Goal: Transaction & Acquisition: Purchase product/service

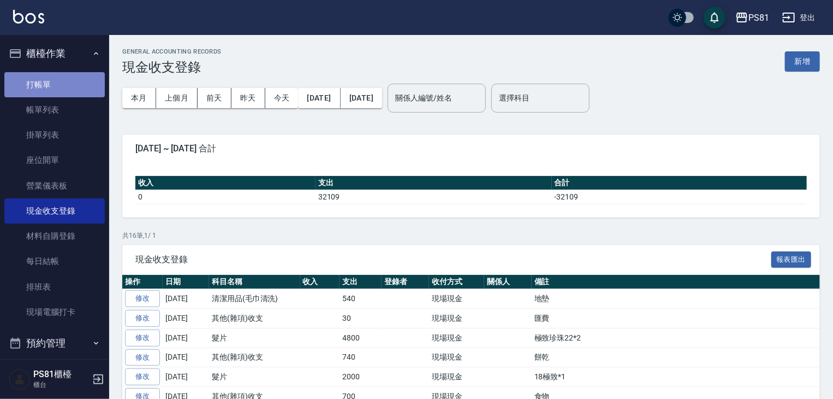
click at [90, 81] on link "打帳單" at bounding box center [54, 84] width 100 height 25
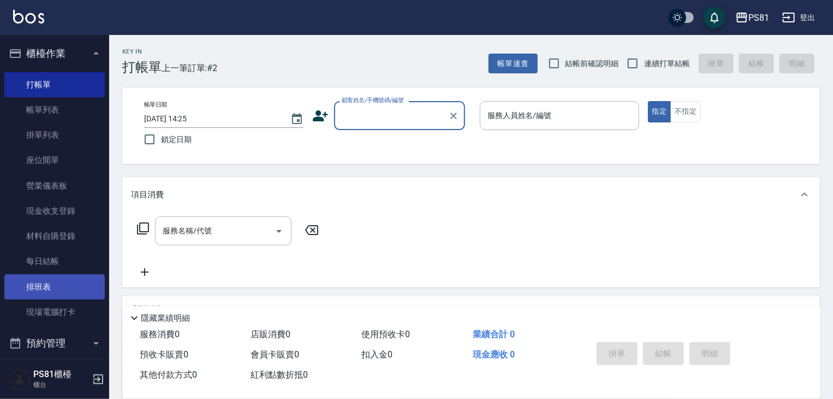
click at [86, 292] on link "排班表" at bounding box center [54, 286] width 100 height 25
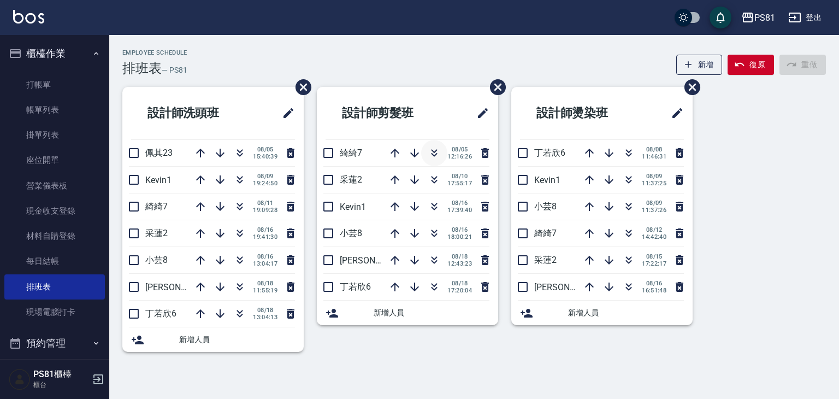
click at [434, 149] on icon "button" at bounding box center [434, 152] width 13 height 13
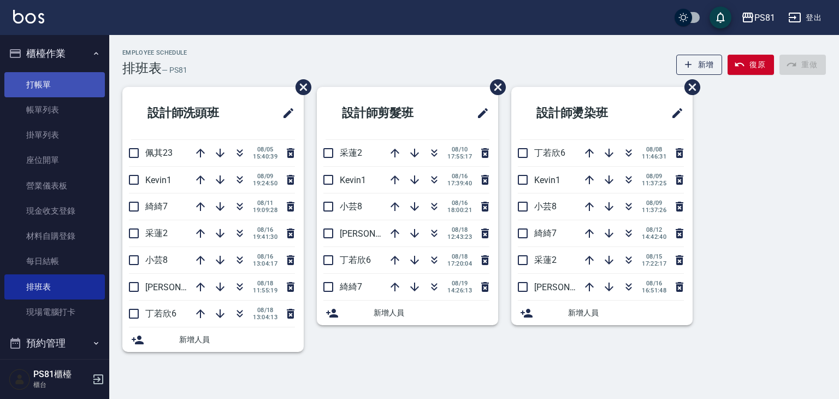
click at [45, 75] on link "打帳單" at bounding box center [54, 84] width 100 height 25
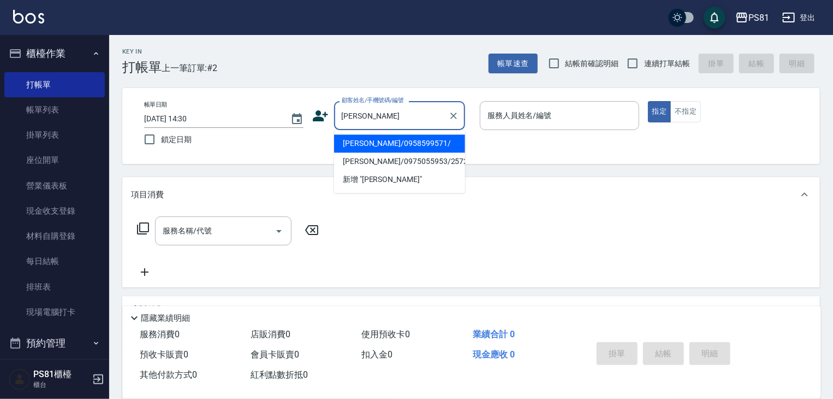
click at [358, 145] on li "[PERSON_NAME]/0958599571/" at bounding box center [399, 143] width 131 height 18
type input "[PERSON_NAME]/0958599571/"
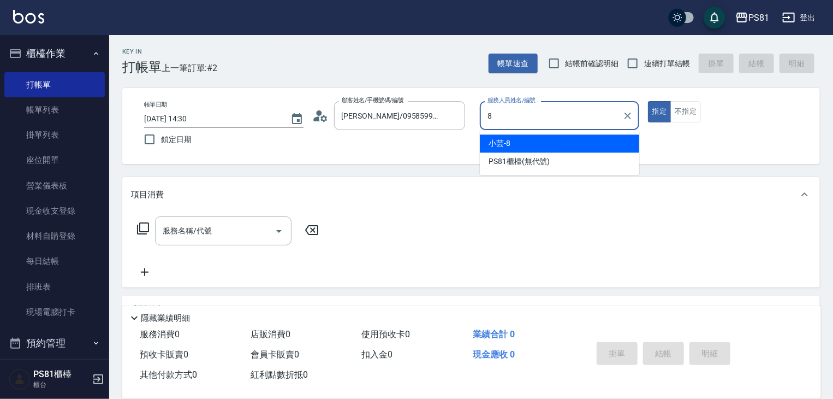
type input "小芸-8"
type button "true"
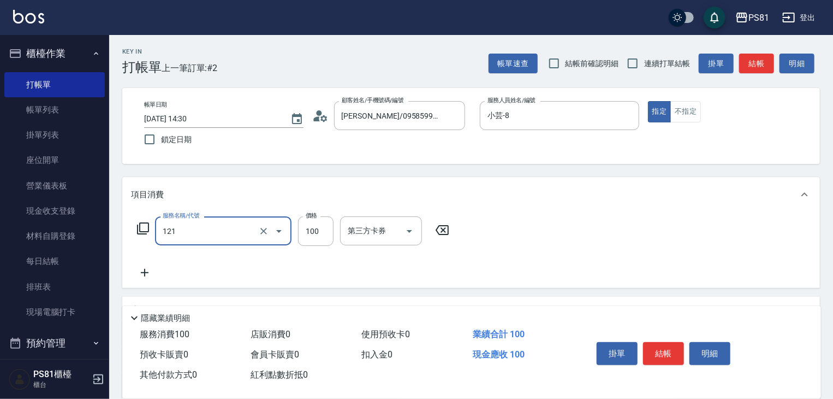
type input "剪[PERSON_NAME](121)"
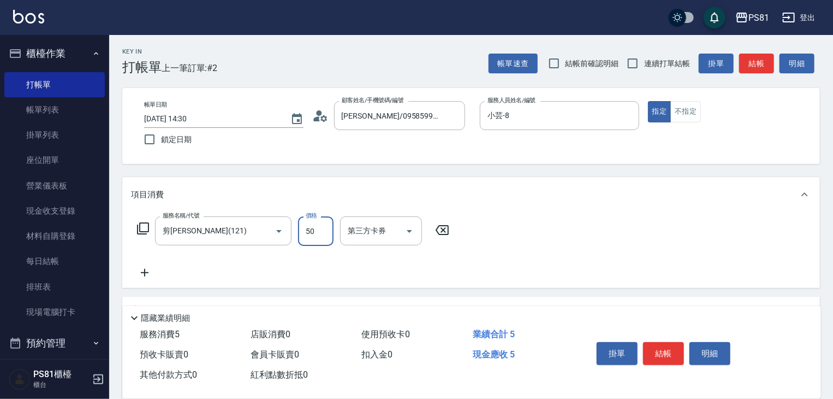
type input "50"
click at [666, 349] on button "結帳" at bounding box center [663, 353] width 41 height 23
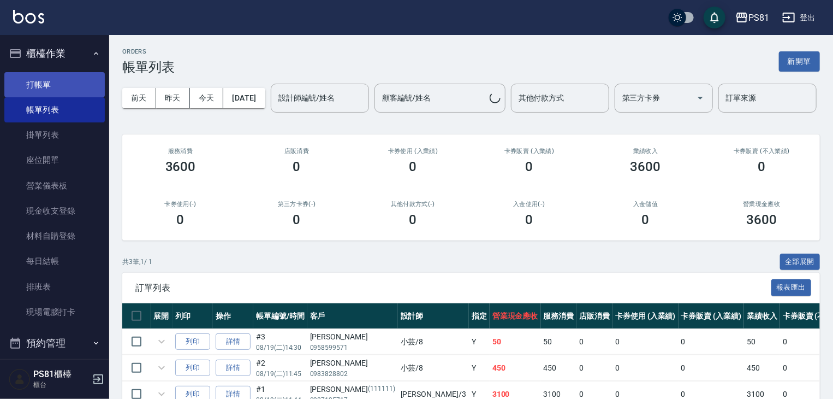
click at [24, 84] on link "打帳單" at bounding box center [54, 84] width 100 height 25
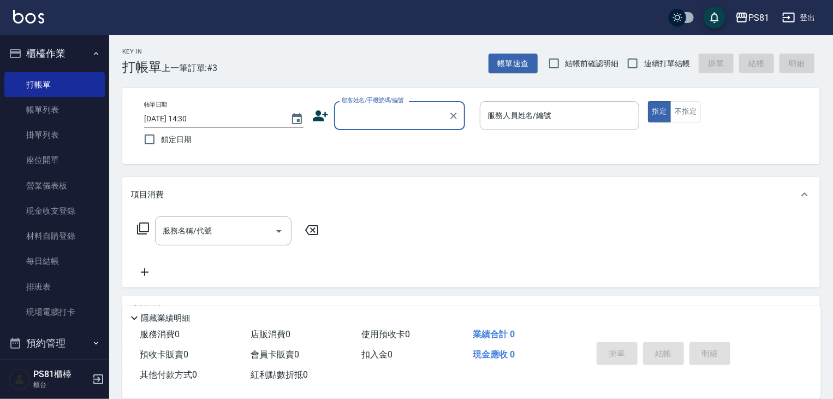
click at [666, 59] on span "連續打單結帳" at bounding box center [667, 63] width 46 height 11
click at [644, 59] on input "連續打單結帳" at bounding box center [632, 63] width 23 height 23
checkbox input "true"
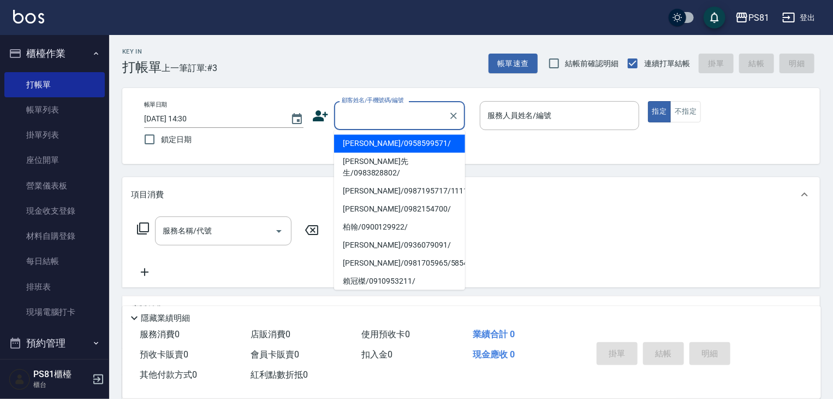
click at [363, 117] on input "顧客姓名/手機號碼/編號" at bounding box center [391, 115] width 105 height 19
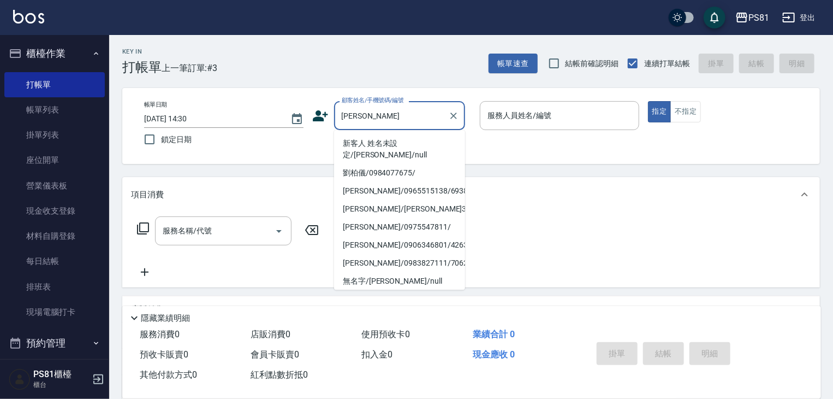
click at [408, 147] on li "新客人 姓名未設定/[PERSON_NAME]/null" at bounding box center [399, 148] width 131 height 29
type input "新客人 姓名未設定/[PERSON_NAME]/null"
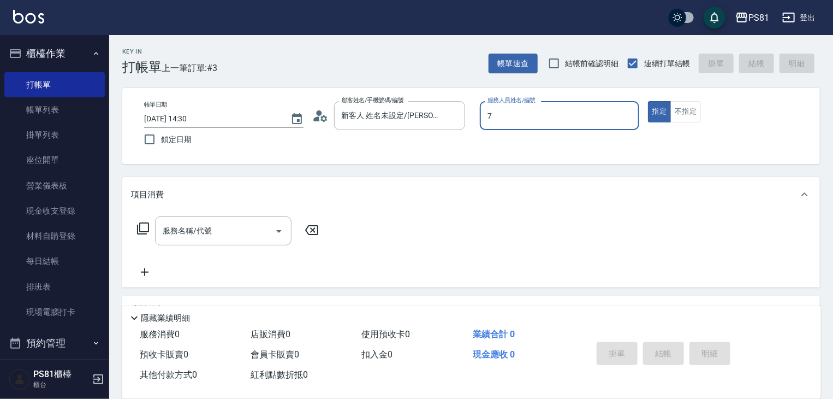
type input "綺綺-7"
type button "true"
drag, startPoint x: 227, startPoint y: 244, endPoint x: 233, endPoint y: 242, distance: 5.7
click at [232, 243] on div "服務名稱/代號" at bounding box center [223, 230] width 137 height 29
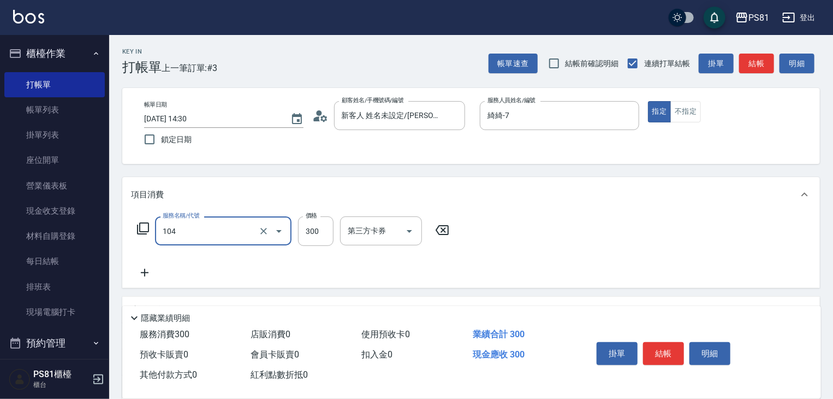
type input "C級單剪300(104)"
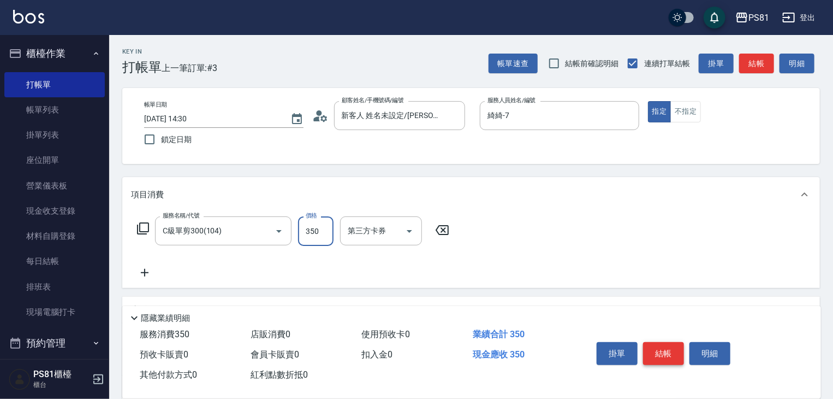
type input "350"
click at [662, 350] on button "結帳" at bounding box center [663, 353] width 41 height 23
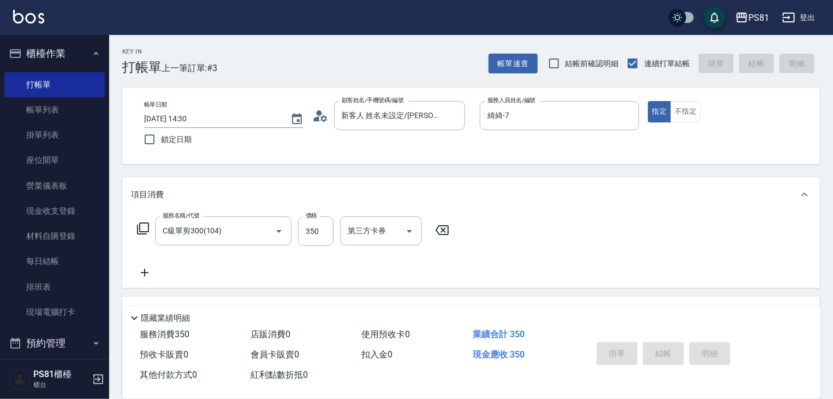
type input "[DATE] 14:41"
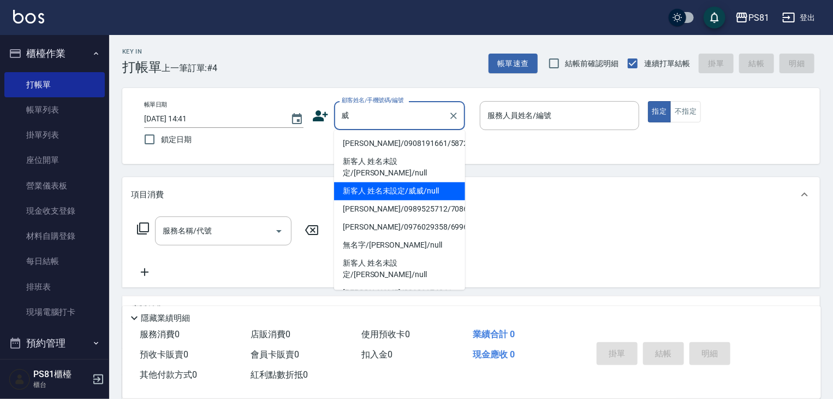
click at [412, 182] on li "新客人 姓名未設定/威威/null" at bounding box center [399, 191] width 131 height 18
type input "新客人 姓名未設定/威威/null"
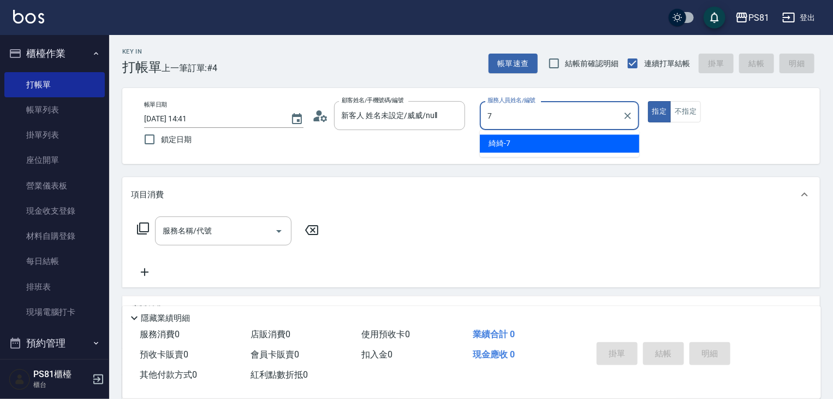
type input "綺綺-7"
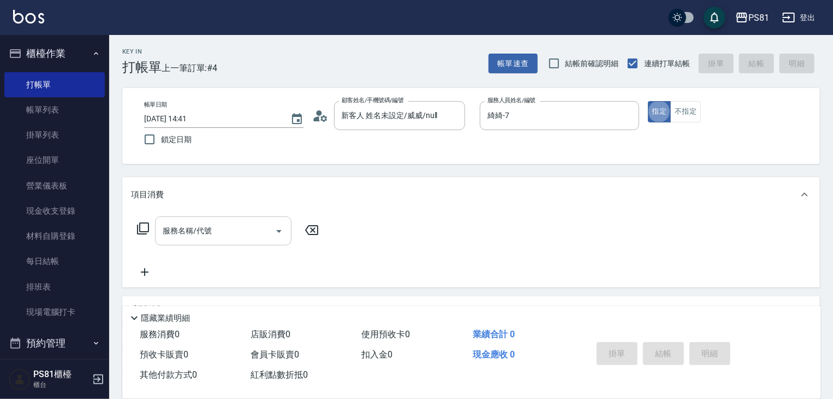
click at [216, 231] on input "服務名稱/代號" at bounding box center [215, 230] width 110 height 19
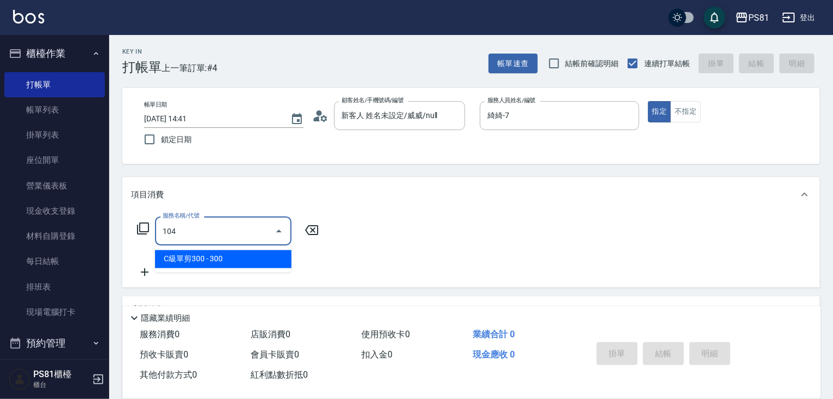
type input "C級單剪300(104)"
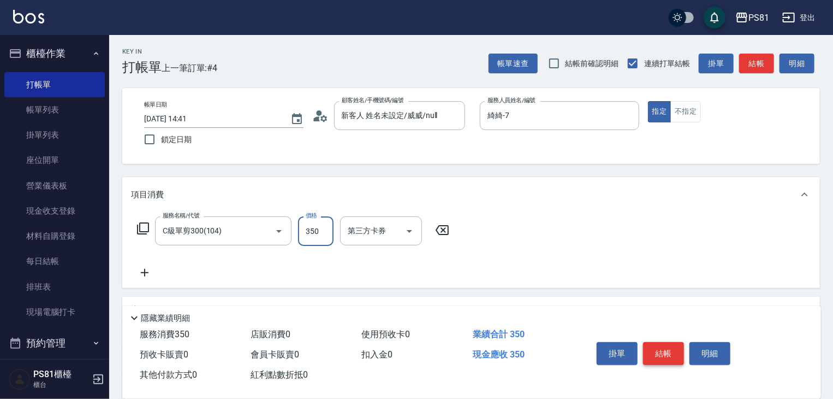
type input "350"
click at [650, 352] on button "結帳" at bounding box center [663, 353] width 41 height 23
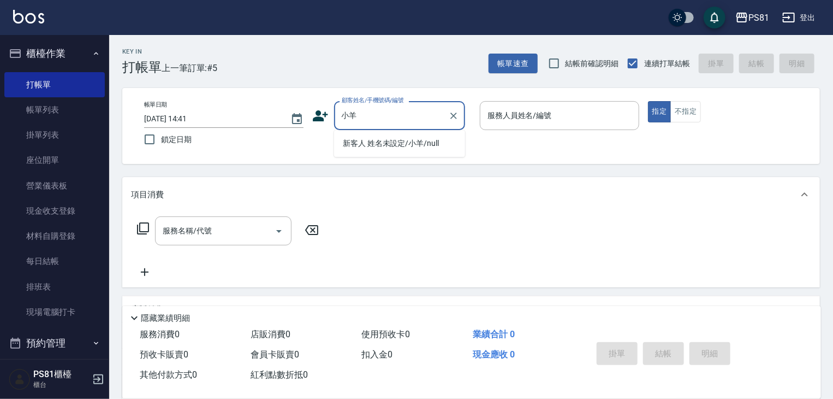
click at [400, 146] on li "新客人 姓名未設定/小羊/null" at bounding box center [399, 143] width 131 height 18
type input "新客人 姓名未設定/小羊/null"
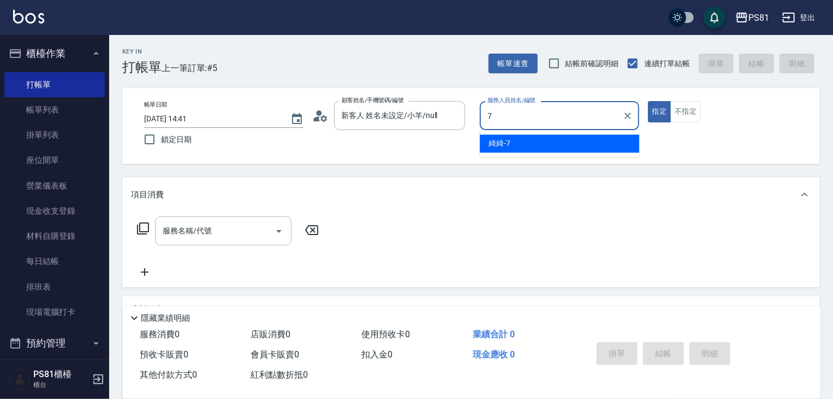
type input "綺綺-7"
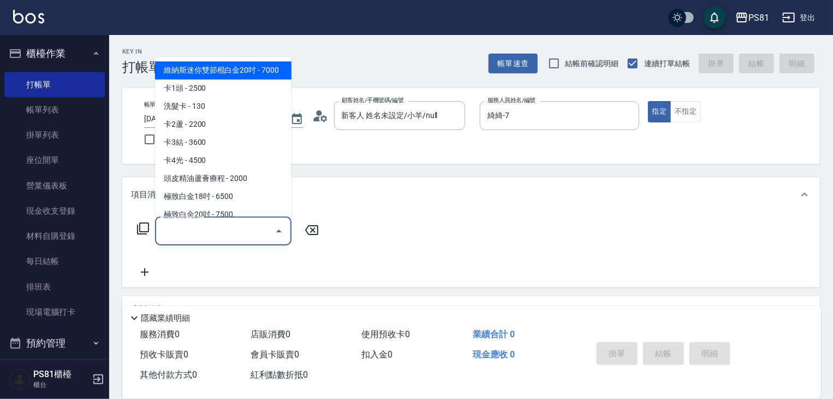
click at [208, 229] on input "服務名稱/代號" at bounding box center [215, 230] width 110 height 19
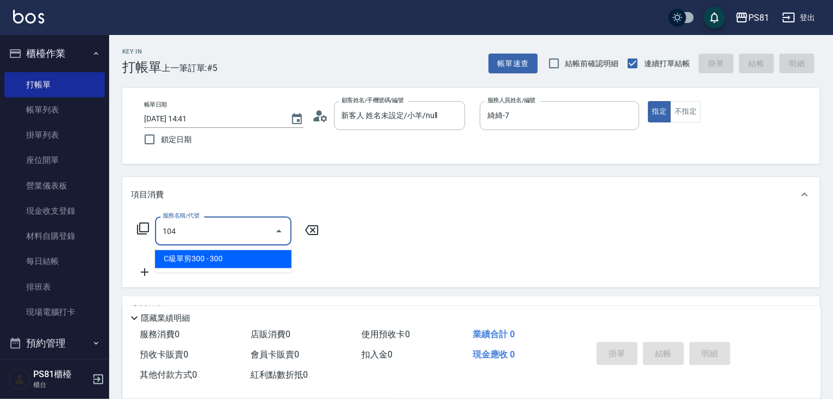
type input "C級單剪300(104)"
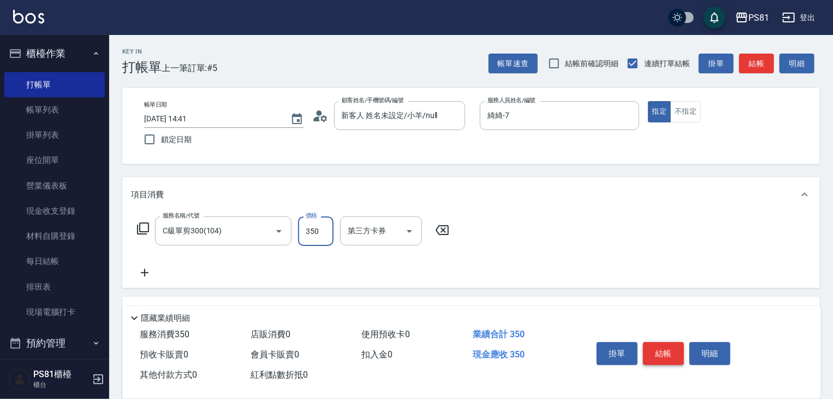
type input "350"
click at [673, 352] on button "結帳" at bounding box center [663, 353] width 41 height 23
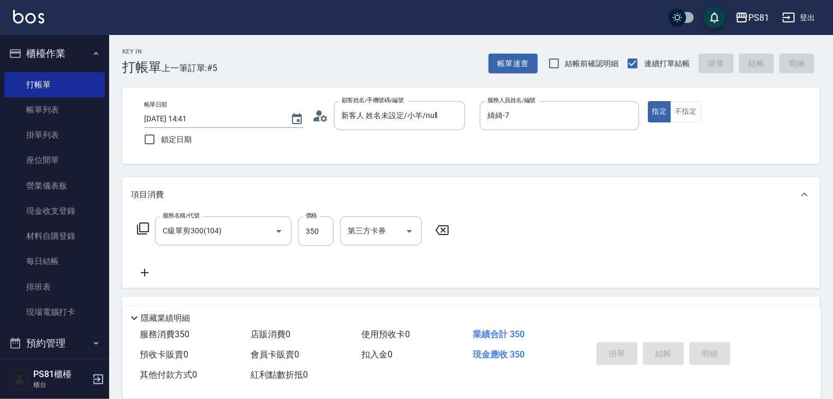
type input "[DATE] 14:42"
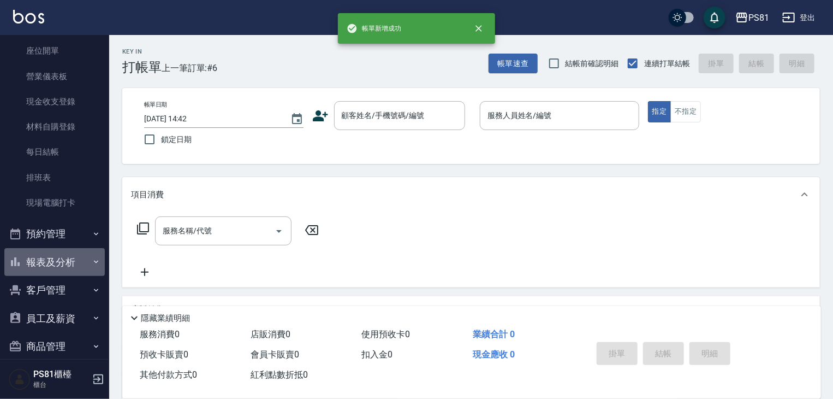
click at [69, 258] on button "報表及分析" at bounding box center [54, 262] width 100 height 28
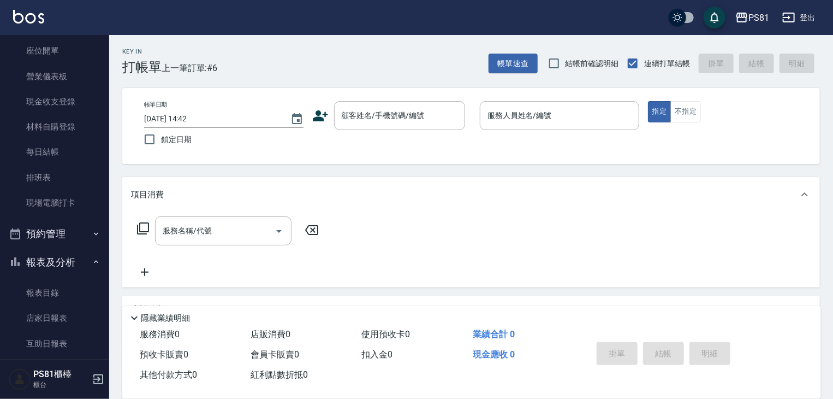
scroll to position [218, 0]
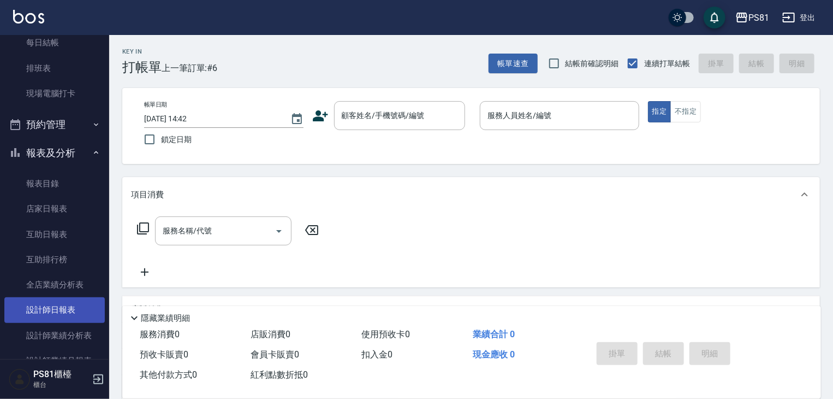
click at [84, 307] on link "設計師日報表" at bounding box center [54, 309] width 100 height 25
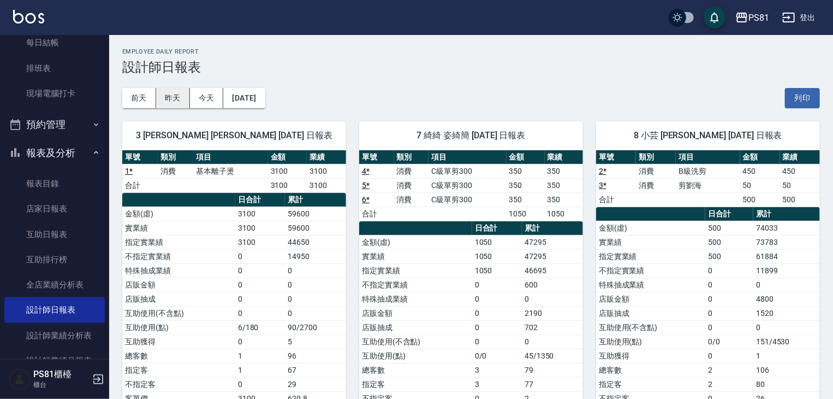
click at [170, 98] on button "昨天" at bounding box center [173, 98] width 34 height 20
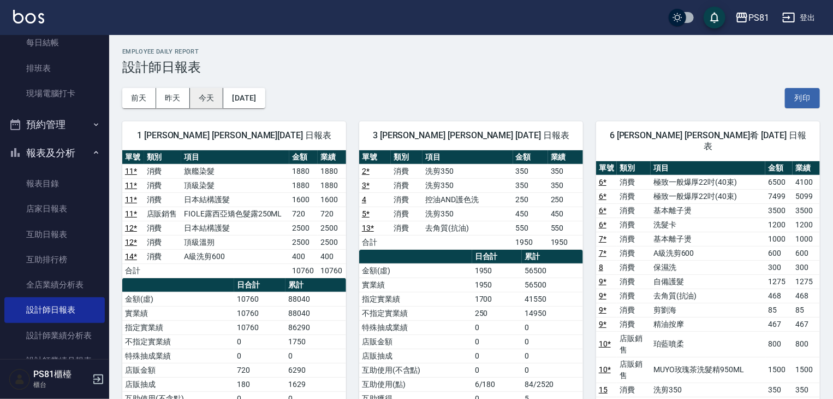
click at [204, 100] on button "今天" at bounding box center [207, 98] width 34 height 20
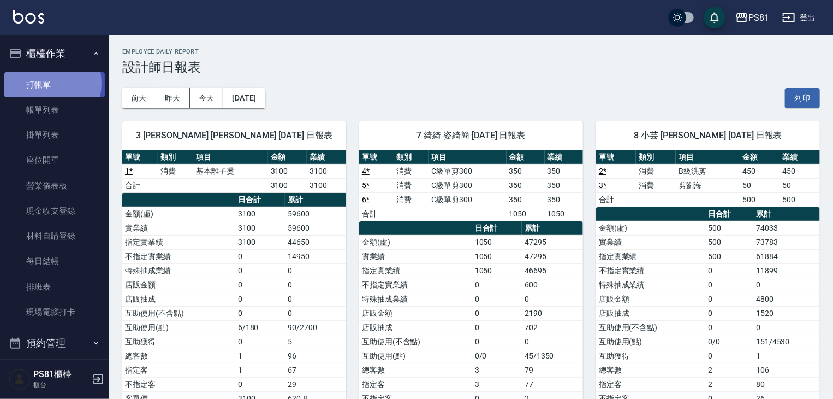
click at [42, 83] on link "打帳單" at bounding box center [54, 84] width 100 height 25
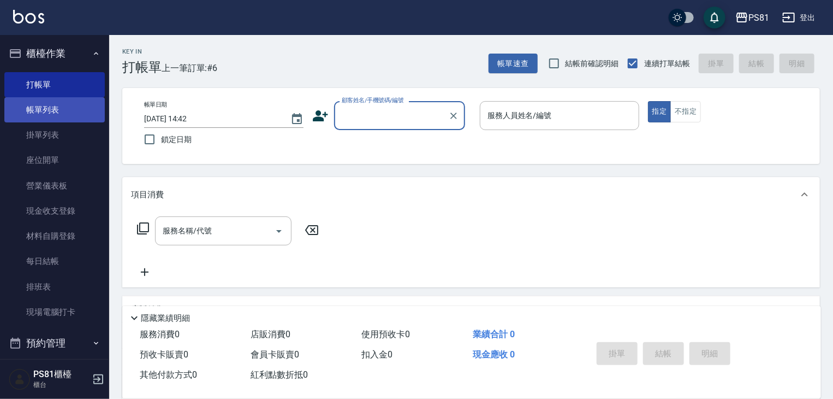
click at [67, 106] on link "帳單列表" at bounding box center [54, 109] width 100 height 25
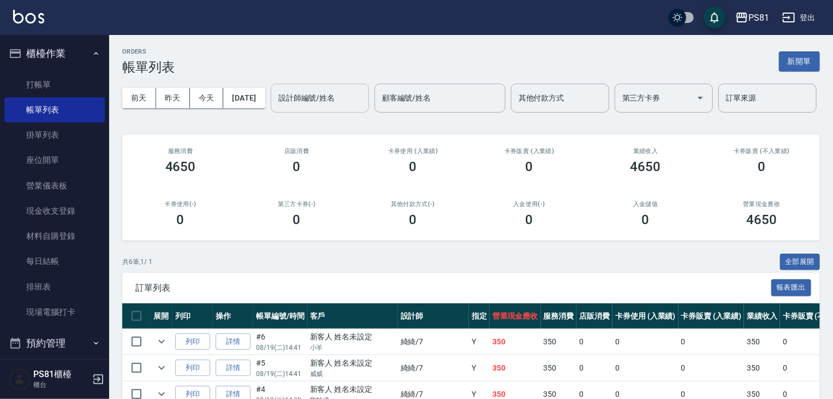
click at [271, 112] on div "設計師編號/姓名" at bounding box center [320, 98] width 98 height 29
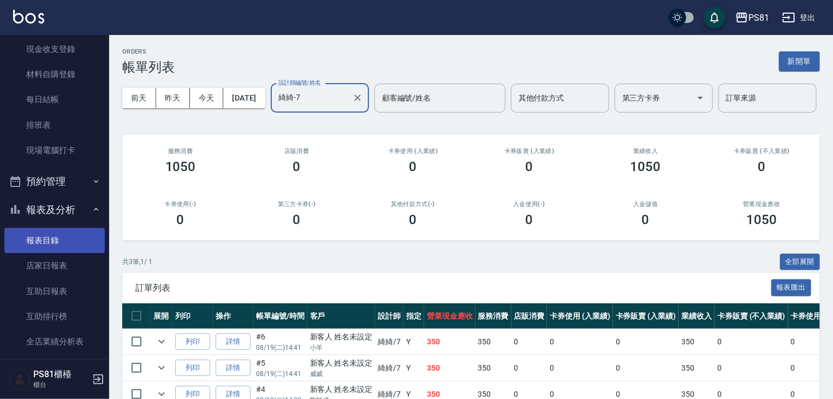
scroll to position [164, 0]
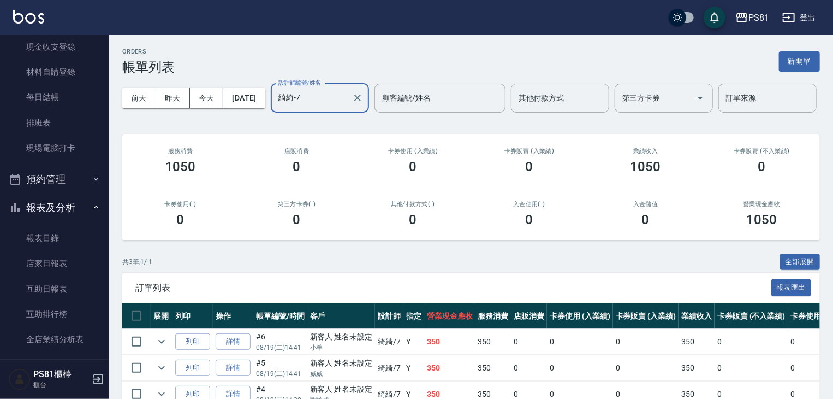
type input "綺綺-7"
click at [59, 205] on button "報表及分析" at bounding box center [54, 207] width 100 height 28
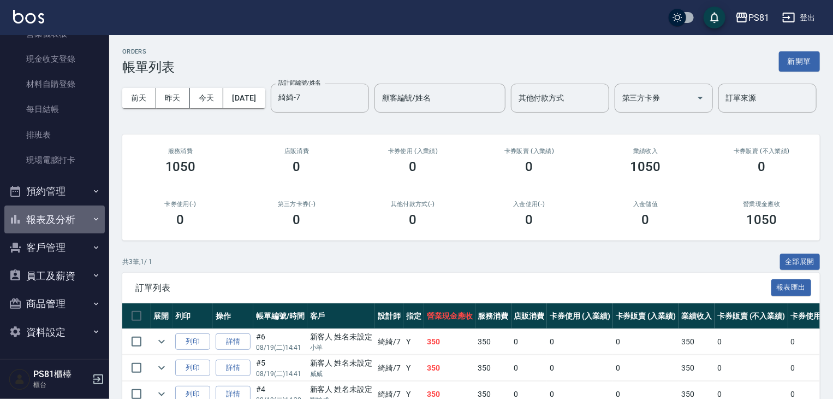
click at [61, 209] on button "報表及分析" at bounding box center [54, 219] width 100 height 28
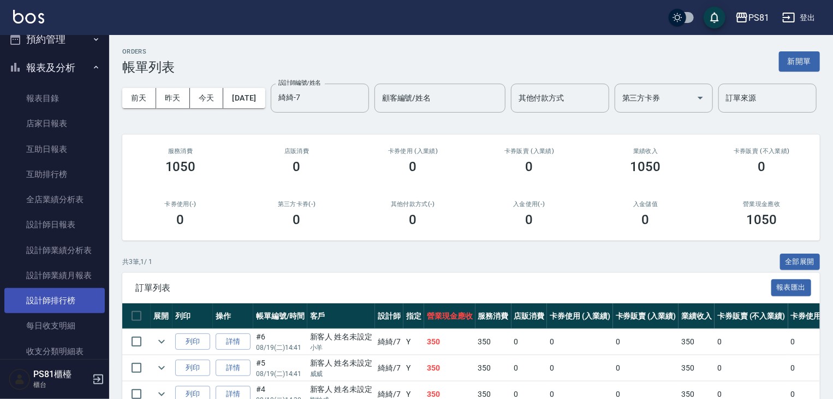
scroll to position [328, 0]
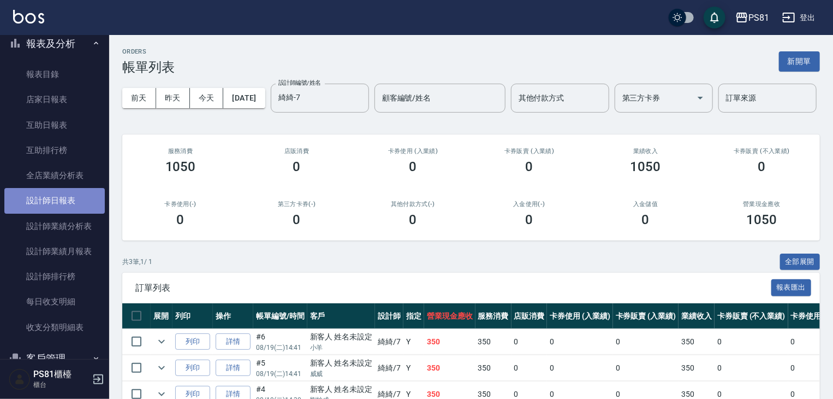
click at [66, 195] on link "設計師日報表" at bounding box center [54, 200] width 100 height 25
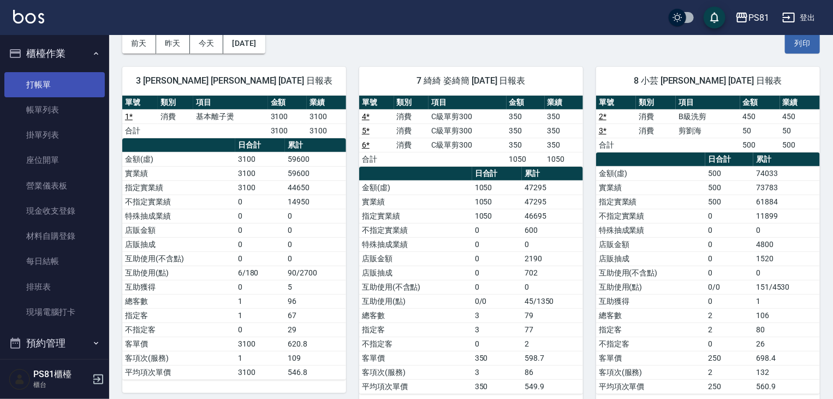
click at [60, 83] on link "打帳單" at bounding box center [54, 84] width 100 height 25
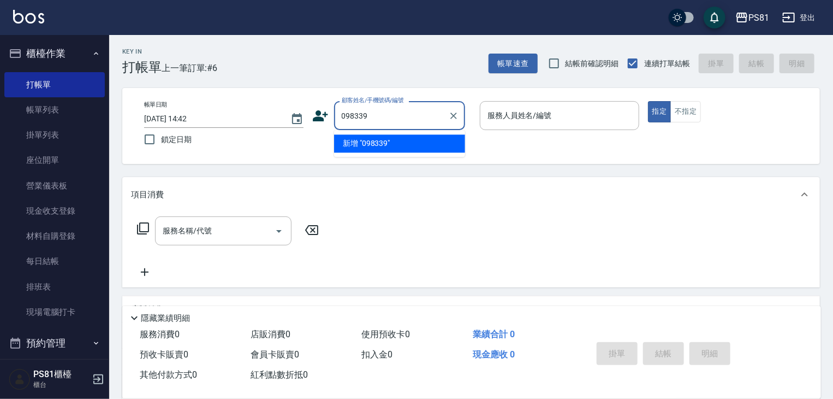
type input "0983391"
click at [455, 116] on icon "Clear" at bounding box center [453, 115] width 11 height 11
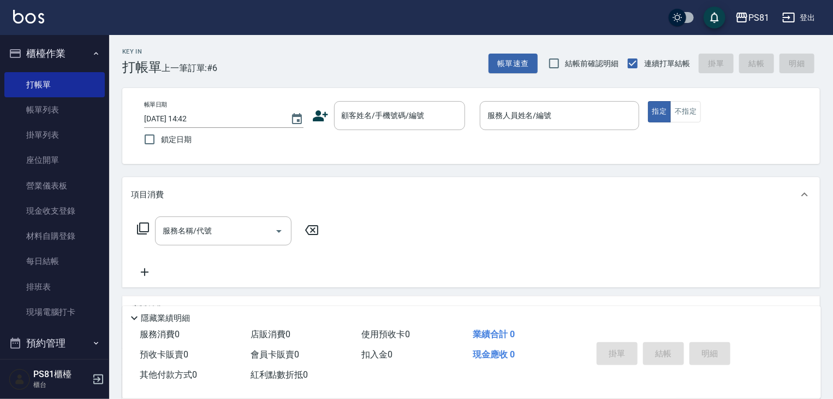
click at [432, 72] on div "Key In 打帳單 上一筆訂單:#6 帳單速查 結帳前確認明細 連續打單結帳 掛單 結帳 明細" at bounding box center [464, 55] width 711 height 40
click at [37, 297] on link "排班表" at bounding box center [54, 286] width 100 height 25
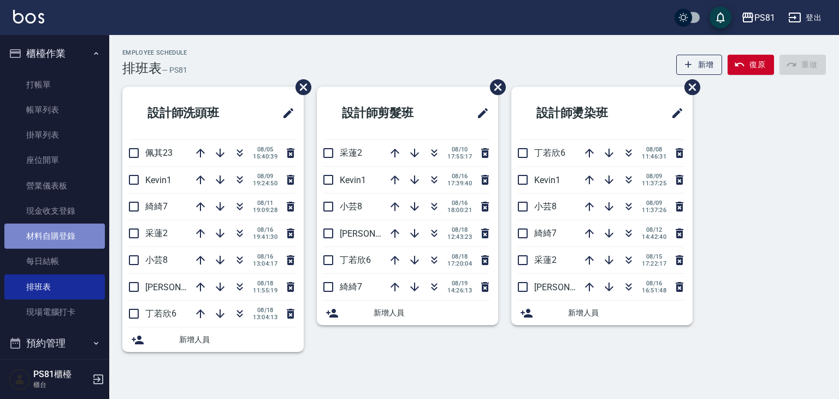
click at [83, 238] on link "材料自購登錄" at bounding box center [54, 235] width 100 height 25
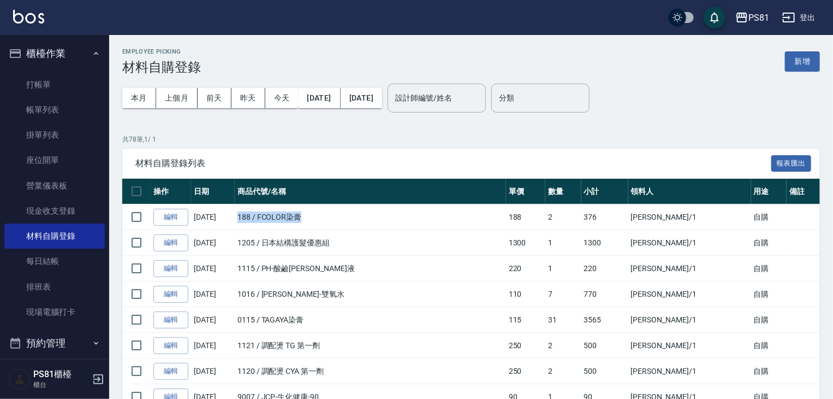
drag, startPoint x: 238, startPoint y: 216, endPoint x: 314, endPoint y: 216, distance: 75.9
click at [314, 216] on td "188 / FCOLOR染膏" at bounding box center [370, 217] width 271 height 26
drag, startPoint x: 510, startPoint y: 217, endPoint x: 537, endPoint y: 210, distance: 27.7
click at [537, 210] on td "188" at bounding box center [525, 217] width 39 height 26
click at [523, 241] on td "1300" at bounding box center [525, 243] width 39 height 26
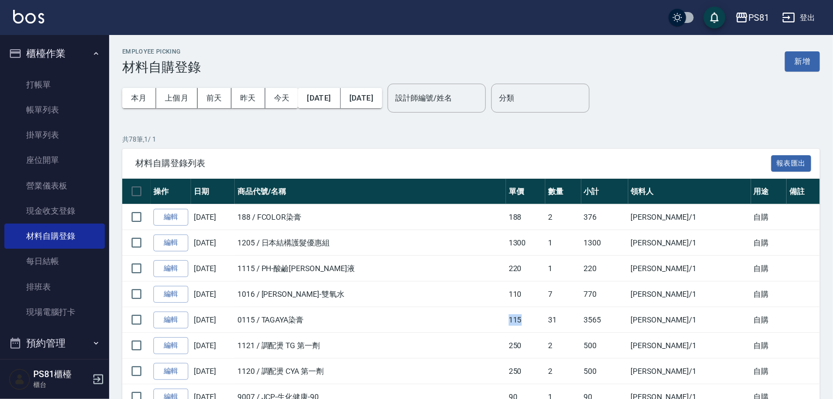
drag, startPoint x: 509, startPoint y: 323, endPoint x: 520, endPoint y: 321, distance: 11.8
click at [520, 321] on td "115" at bounding box center [525, 320] width 39 height 26
click at [524, 325] on td "115" at bounding box center [525, 320] width 39 height 26
drag, startPoint x: 514, startPoint y: 212, endPoint x: 535, endPoint y: 214, distance: 20.8
click at [535, 214] on td "188" at bounding box center [525, 217] width 39 height 26
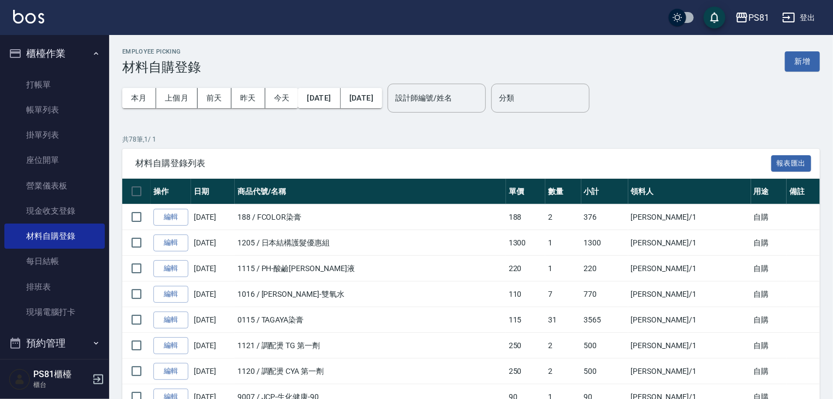
click at [524, 272] on td "220" at bounding box center [525, 269] width 39 height 26
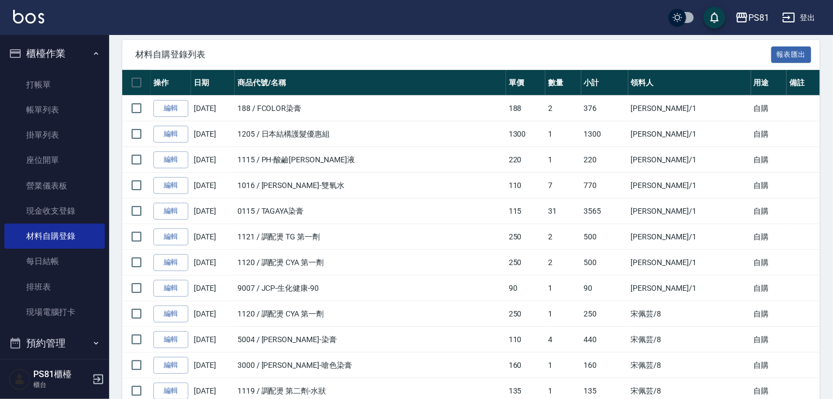
scroll to position [109, 0]
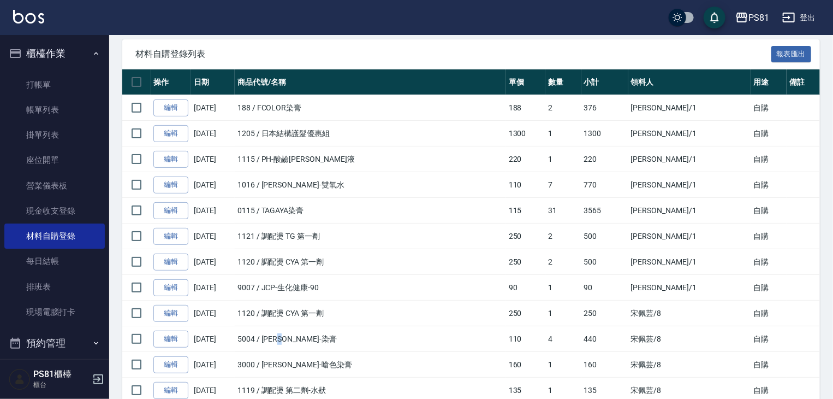
drag, startPoint x: 286, startPoint y: 339, endPoint x: 309, endPoint y: 343, distance: 23.3
click at [309, 343] on td "5004 / [PERSON_NAME]-染膏" at bounding box center [370, 339] width 271 height 26
drag, startPoint x: 511, startPoint y: 336, endPoint x: 520, endPoint y: 336, distance: 8.8
click at [520, 336] on td "110" at bounding box center [525, 339] width 39 height 26
drag, startPoint x: 502, startPoint y: 363, endPoint x: 526, endPoint y: 363, distance: 23.5
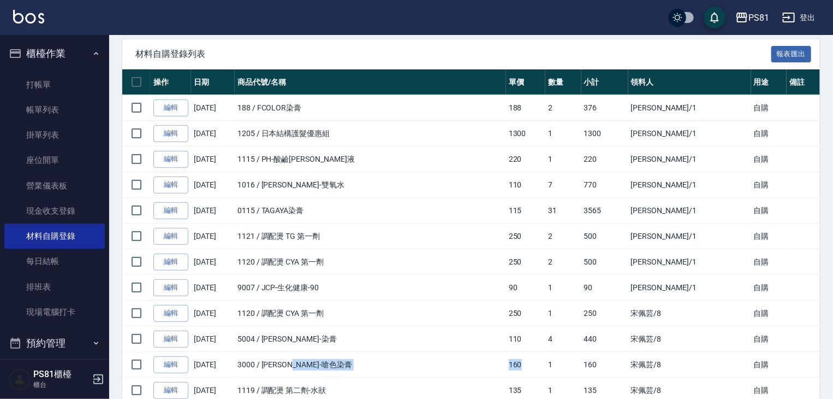
click at [526, 363] on tr "編輯 [DATE] 3000 / [PERSON_NAME]-嗆色染膏 160 1 160 [PERSON_NAME]/8 自購" at bounding box center [477, 365] width 710 height 26
click at [522, 375] on td "160" at bounding box center [525, 365] width 39 height 26
click at [522, 368] on td "160" at bounding box center [525, 365] width 39 height 26
drag, startPoint x: 505, startPoint y: 206, endPoint x: 520, endPoint y: 206, distance: 15.3
click at [520, 206] on td "115" at bounding box center [525, 211] width 39 height 26
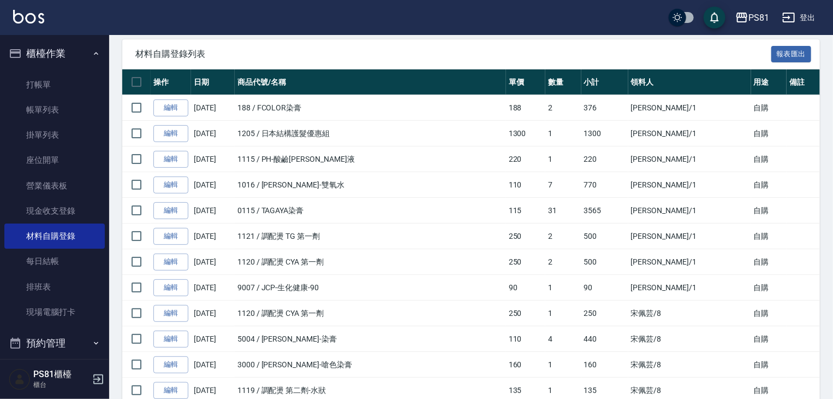
click at [529, 241] on td "250" at bounding box center [525, 236] width 39 height 26
click at [17, 90] on link "打帳單" at bounding box center [54, 84] width 100 height 25
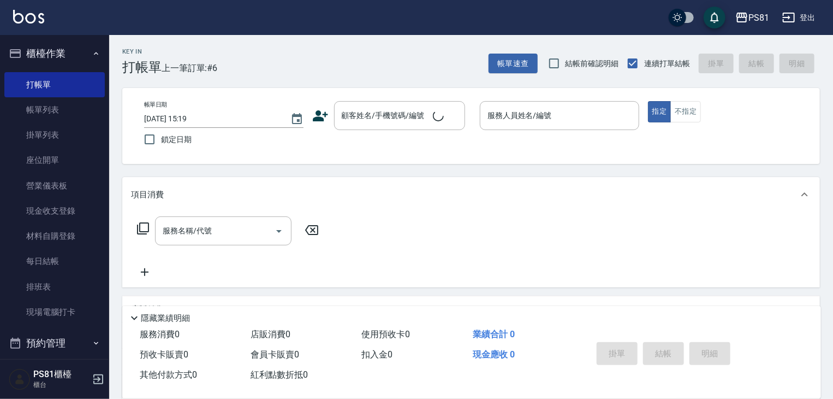
click at [164, 58] on div "Key In 打帳單 上一筆訂單:#6" at bounding box center [163, 55] width 108 height 40
click at [67, 285] on link "排班表" at bounding box center [54, 286] width 100 height 25
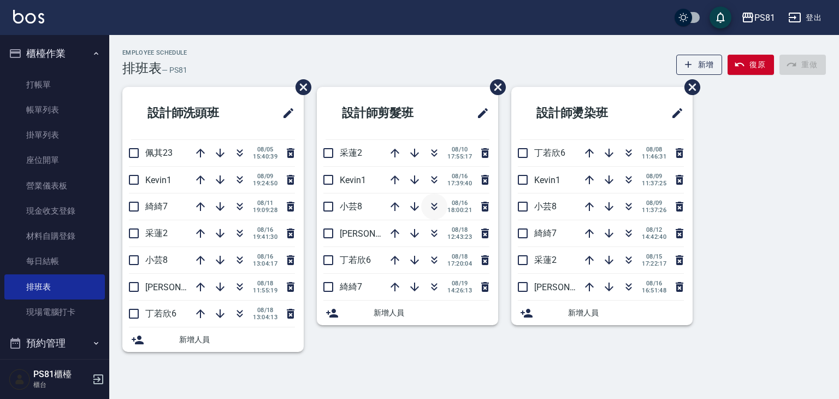
click at [440, 208] on icon "button" at bounding box center [434, 206] width 13 height 13
drag, startPoint x: 455, startPoint y: 66, endPoint x: 393, endPoint y: -48, distance: 129.5
click at [393, 0] on html "PS81 登出 櫃檯作業 打帳單 帳單列表 掛單列表 座位開單 營業儀表板 現金收支登錄 材料自購登錄 每日結帳 排班表 現場電腦打卡 預約管理 預約管理 單…" at bounding box center [419, 199] width 839 height 399
drag, startPoint x: 422, startPoint y: 162, endPoint x: 455, endPoint y: 191, distance: 44.2
click at [448, 186] on ul "設計師剪髮班 采蓮2 [DATE] 17:55:17 Kevin1 [DATE] 17:39:40 [PERSON_NAME]3 [DATE] 12:43:2…" at bounding box center [407, 206] width 181 height 238
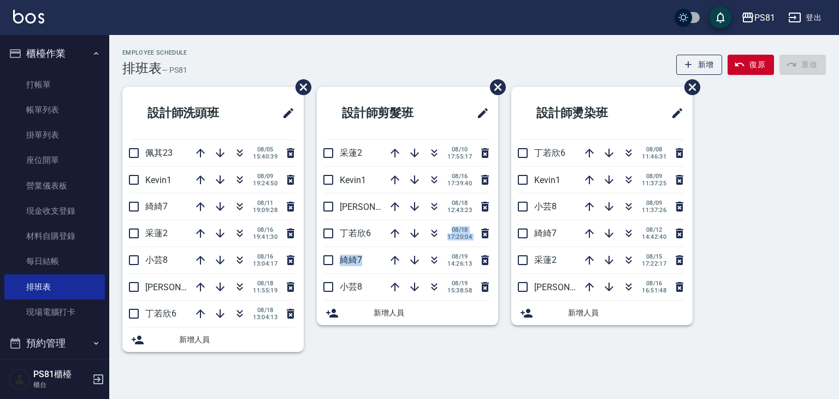
drag, startPoint x: 420, startPoint y: 259, endPoint x: 380, endPoint y: 262, distance: 40.5
click at [389, 264] on ul "設計師剪髮班 采蓮2 [DATE] 17:55:17 Kevin1 [DATE] 17:39:40 [PERSON_NAME]3 [DATE] 12:43:2…" at bounding box center [407, 206] width 181 height 238
drag, startPoint x: 534, startPoint y: 360, endPoint x: 332, endPoint y: 319, distance: 205.6
click at [352, 334] on div "設計師剪髮班 采蓮2 [DATE] 17:55:17 Kevin1 [DATE] 17:39:40 [PERSON_NAME]3 [DATE] 12:43:2…" at bounding box center [401, 226] width 194 height 278
drag, startPoint x: 611, startPoint y: 417, endPoint x: 387, endPoint y: 338, distance: 237.3
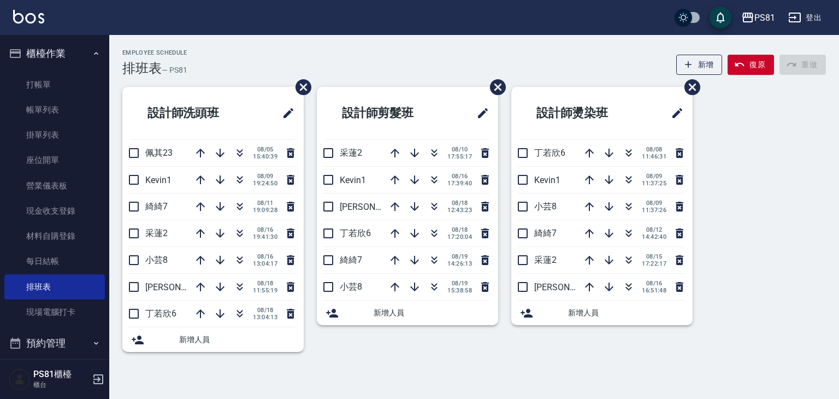
click at [442, 381] on div "Employee Schedule 排班表 — PS81 新增 復原 重做 設計師洗頭班 佩其23 [DATE] 15:40:39 Kevin1 [DATE]…" at bounding box center [419, 199] width 839 height 399
drag, startPoint x: 500, startPoint y: 396, endPoint x: 441, endPoint y: 341, distance: 81.5
click at [336, 347] on div "Employee Schedule 排班表 — PS81 新增 復原 重做 設計師洗頭班 佩其23 [DATE] 15:40:39 Kevin1 [DATE]…" at bounding box center [474, 202] width 730 height 334
drag, startPoint x: 441, startPoint y: 341, endPoint x: 256, endPoint y: 311, distance: 186.9
click at [281, 359] on div "設計師洗頭班 佩其23 [DATE] 15:40:39 Kevin1 [DATE] 19:24:50 綺綺7 [DATE] 19:09:28 采蓮2 [DAT…" at bounding box center [467, 226] width 716 height 278
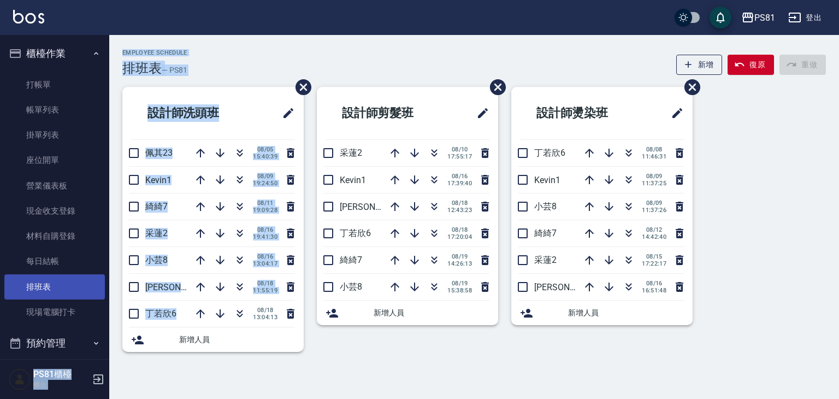
drag, startPoint x: 256, startPoint y: 311, endPoint x: 50, endPoint y: 285, distance: 207.5
click at [50, 285] on div "PS81 登出 櫃檯作業 打帳單 帳單列表 掛單列表 座位開單 營業儀表板 現金收支登錄 材料自購登錄 每日結帳 排班表 現場電腦打卡 預約管理 預約管理 單…" at bounding box center [419, 199] width 839 height 399
click at [247, 338] on ul "設計師洗頭班 佩其23 [DATE] 15:40:39 Kevin1 [DATE] 19:24:50 綺綺7 [DATE] 19:09:28 采[PERSON…" at bounding box center [212, 219] width 181 height 265
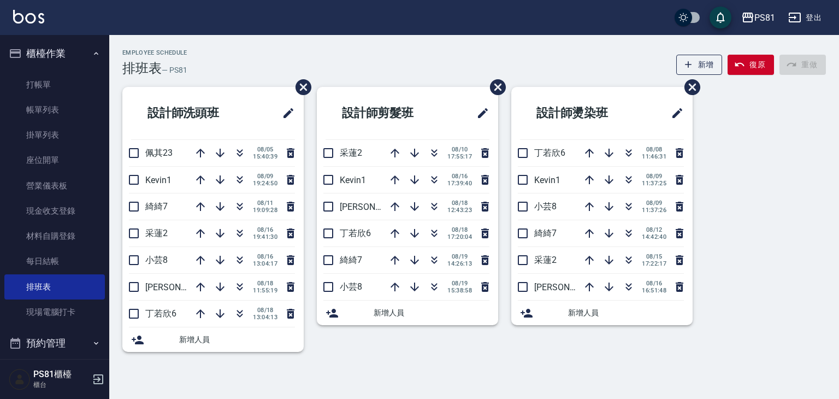
click at [314, 312] on div "設計師剪髮班 采蓮2 [DATE] 17:55:17 Kevin1 [DATE] 17:39:40 [PERSON_NAME]3 [DATE] 12:43:2…" at bounding box center [401, 226] width 194 height 278
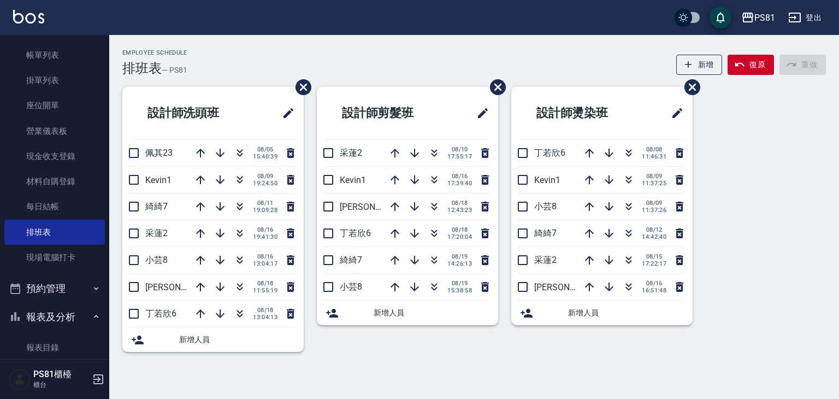
click at [186, 197] on li "綺綺7 [DATE] 19:09:28" at bounding box center [212, 206] width 181 height 26
click at [319, 127] on li "設計師剪髮班" at bounding box center [407, 113] width 181 height 52
click at [447, 64] on div "Employee Schedule 排班表 — PS81 新增 復原 重做" at bounding box center [473, 62] width 703 height 27
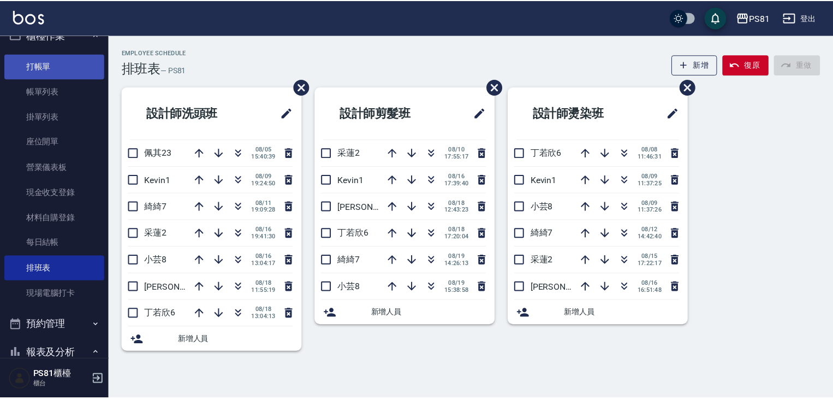
scroll to position [0, 0]
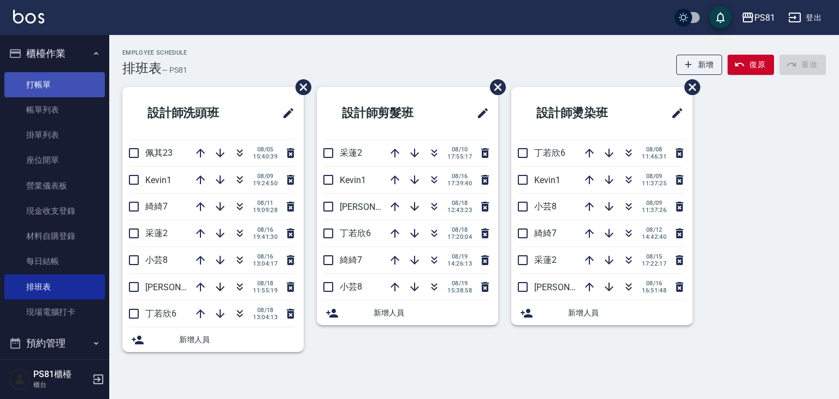
click at [70, 82] on link "打帳單" at bounding box center [54, 84] width 100 height 25
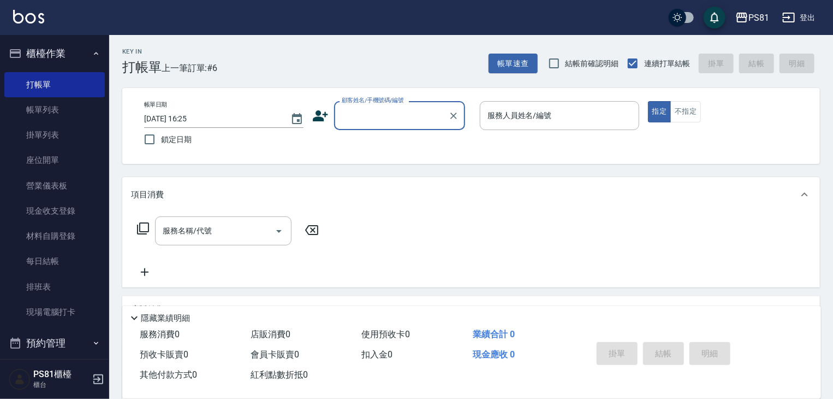
click at [368, 127] on div "顧客姓名/手機號碼/編號" at bounding box center [399, 115] width 131 height 29
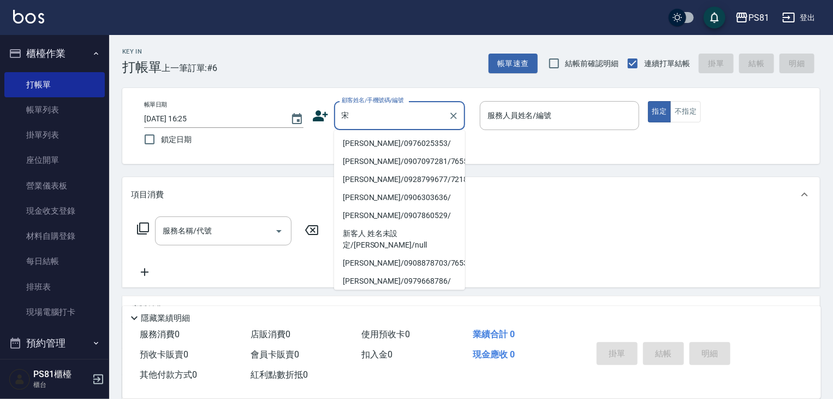
click at [404, 136] on li "[PERSON_NAME]/0976025353/" at bounding box center [399, 143] width 131 height 18
type input "[PERSON_NAME]/0976025353/"
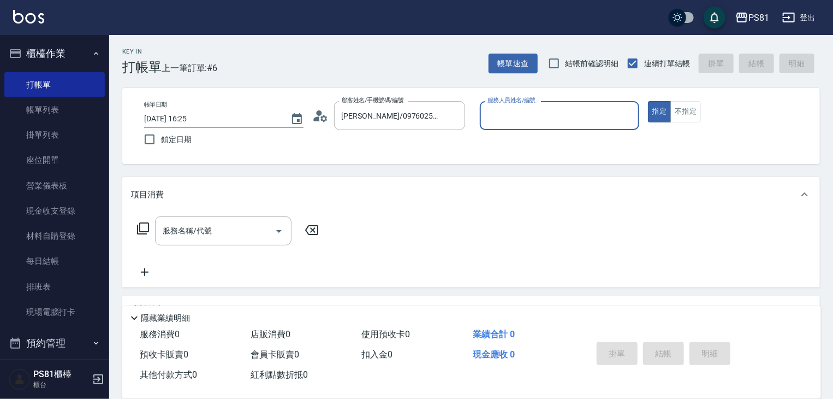
type input "小芸-8"
click at [697, 111] on button "不指定" at bounding box center [686, 111] width 31 height 21
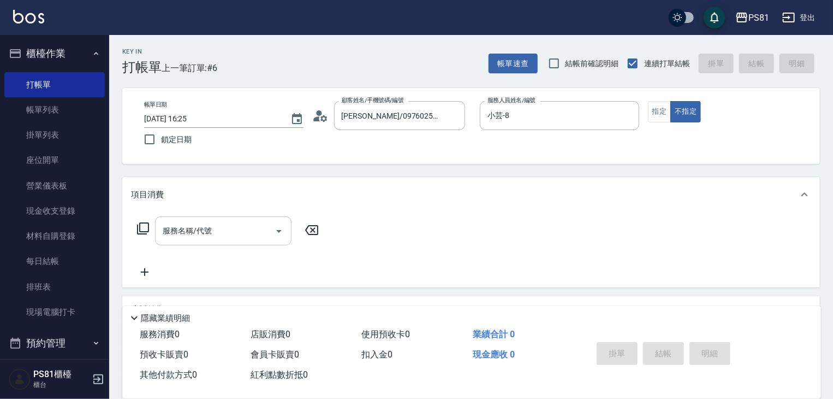
click at [202, 234] on input "服務名稱/代號" at bounding box center [215, 230] width 110 height 19
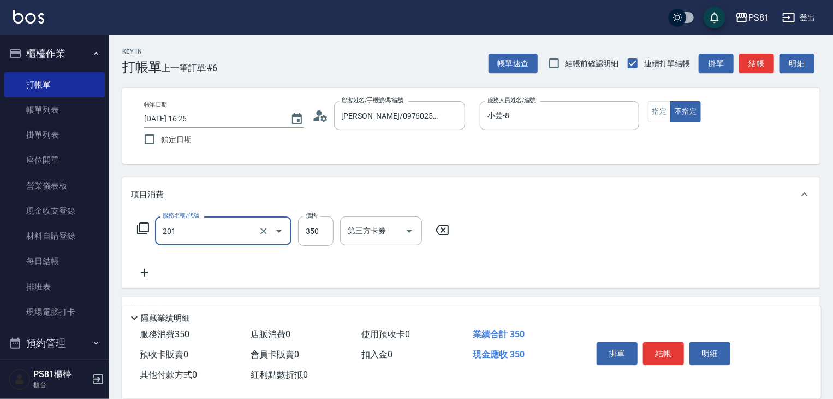
type input "洗剪350(201)"
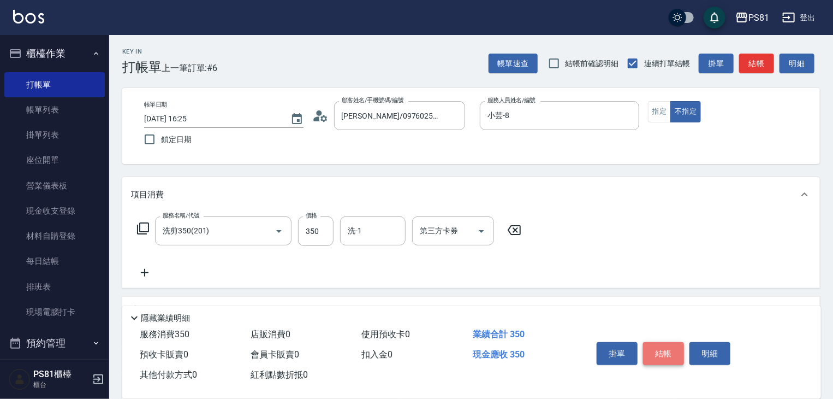
click at [679, 359] on button "結帳" at bounding box center [663, 353] width 41 height 23
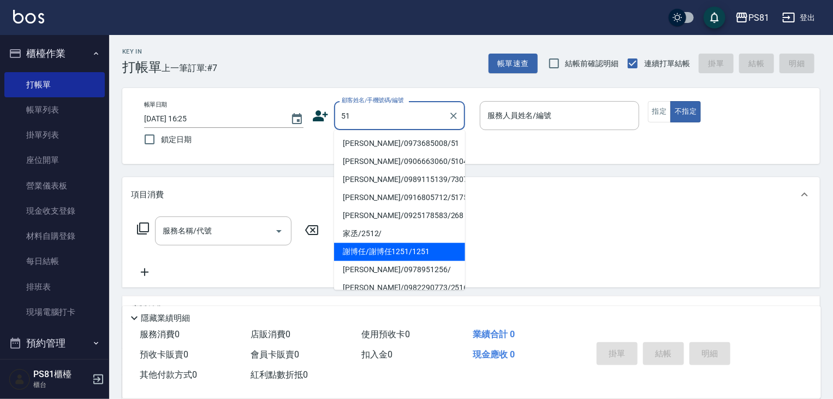
click at [414, 246] on li "謝博任/謝博任1251/1251" at bounding box center [399, 251] width 131 height 18
type input "謝博任/謝博任1251/1251"
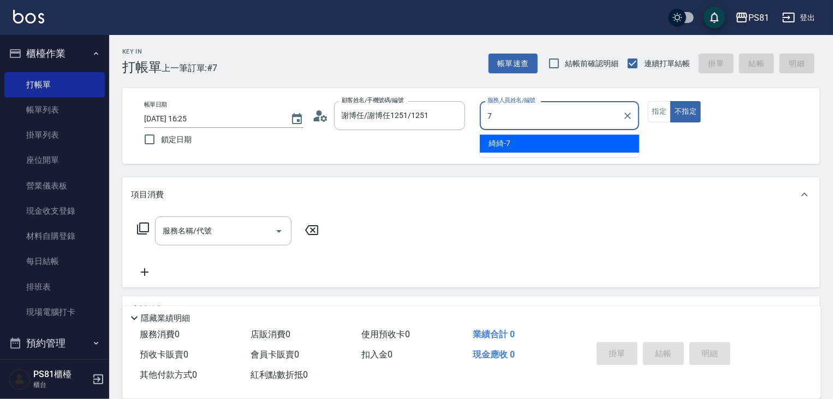
click at [504, 136] on div "綺綺 -7" at bounding box center [559, 143] width 159 height 18
type input "綺綺-7"
click at [224, 236] on input "服務名稱/代號" at bounding box center [215, 230] width 110 height 19
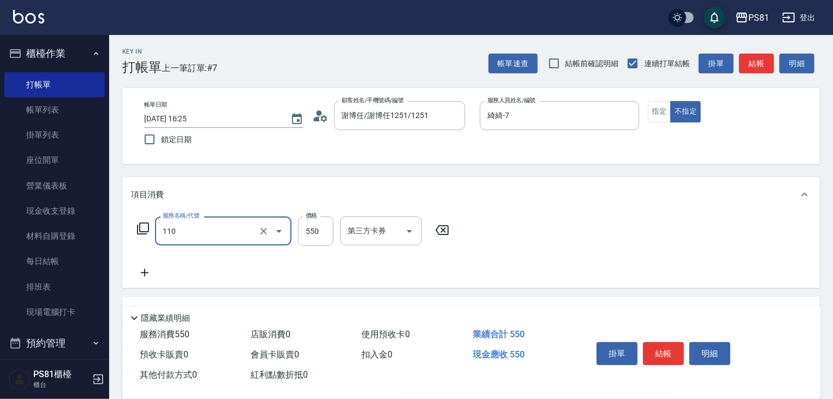
type input "去角質(抗油)(110)"
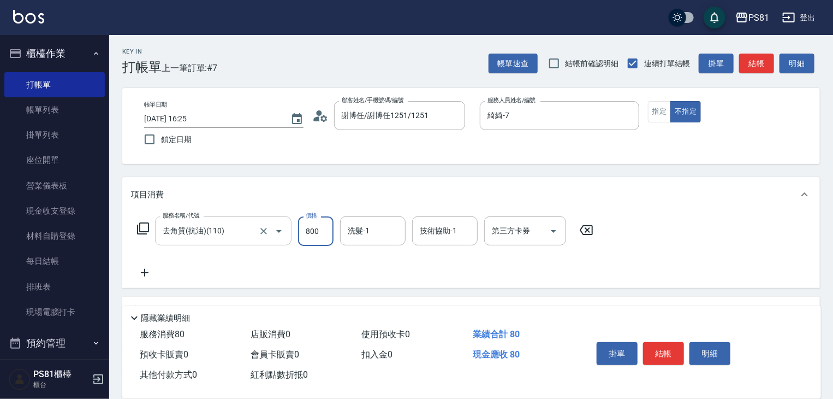
type input "800"
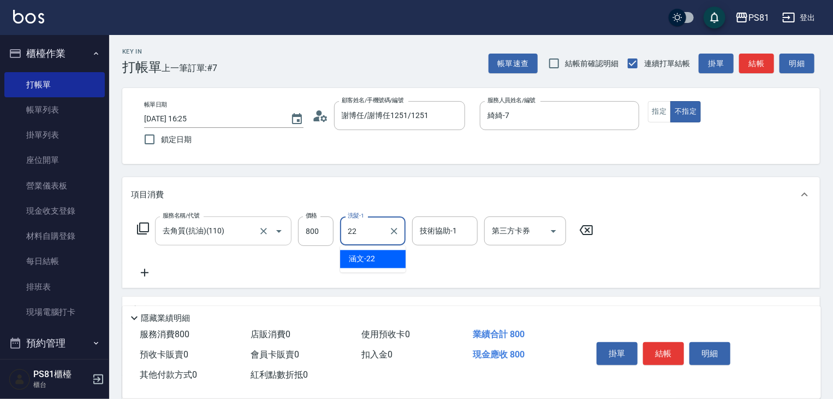
type input "涵文-22"
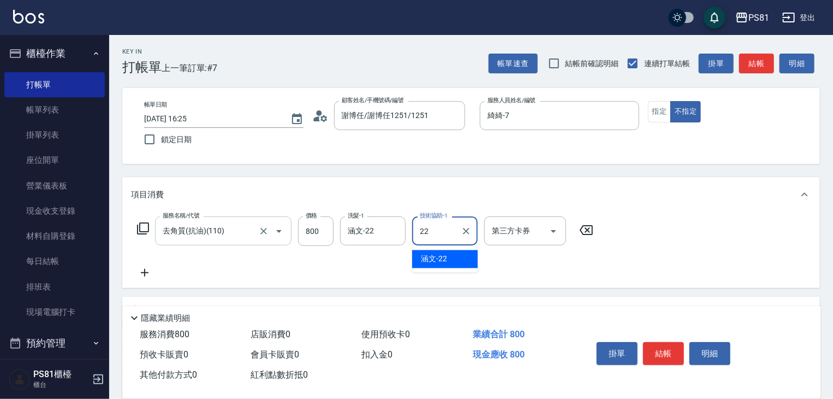
type input "涵文-22"
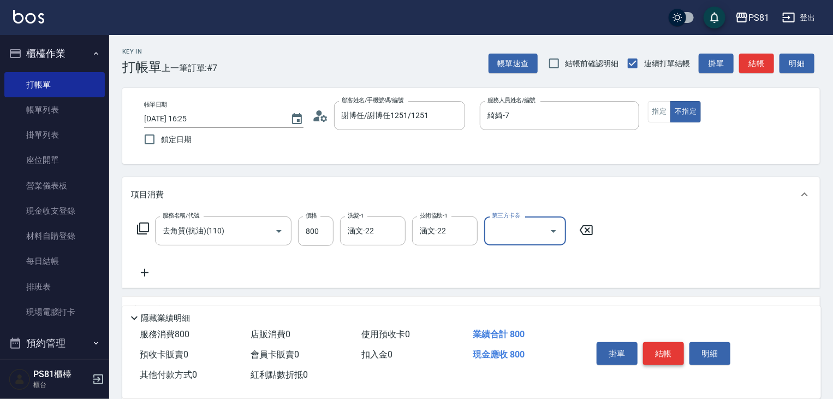
click at [650, 354] on button "結帳" at bounding box center [663, 353] width 41 height 23
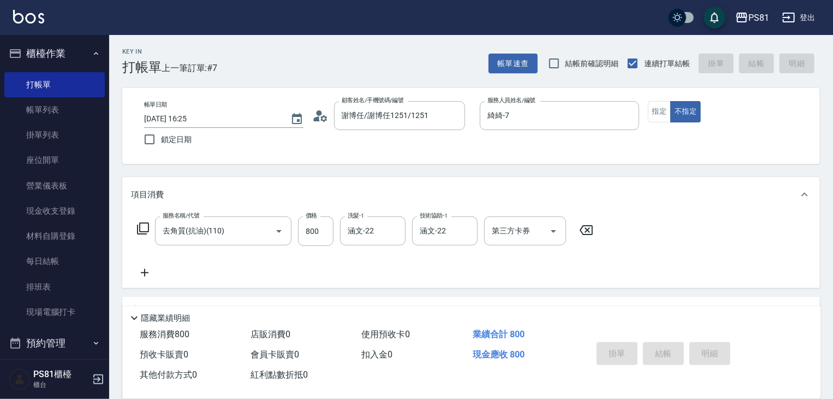
type input "[DATE] 16:29"
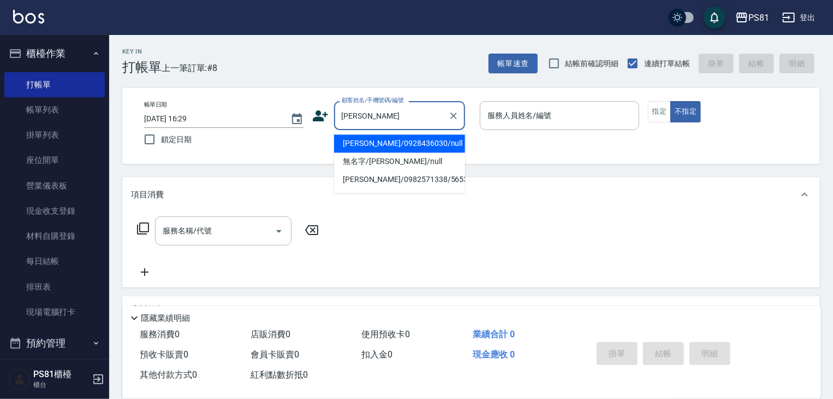
click at [410, 150] on li "[PERSON_NAME]/0928436030/null" at bounding box center [399, 143] width 131 height 18
type input "[PERSON_NAME]/0928436030/null"
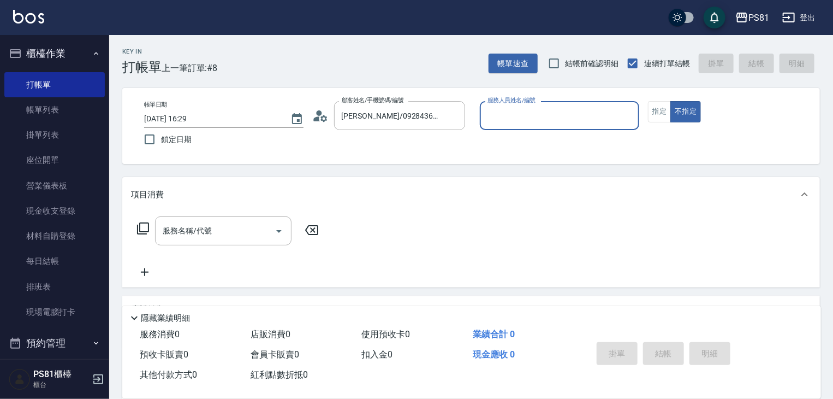
type input "綺綺-7"
click at [654, 115] on button "指定" at bounding box center [659, 111] width 23 height 21
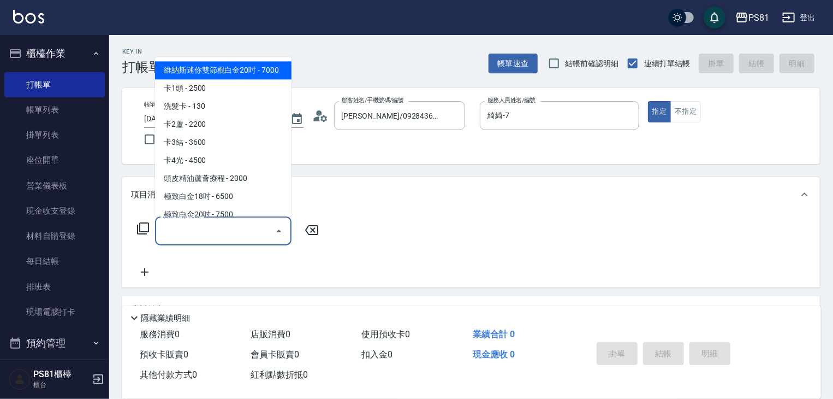
click at [232, 230] on input "服務名稱/代號" at bounding box center [215, 230] width 110 height 19
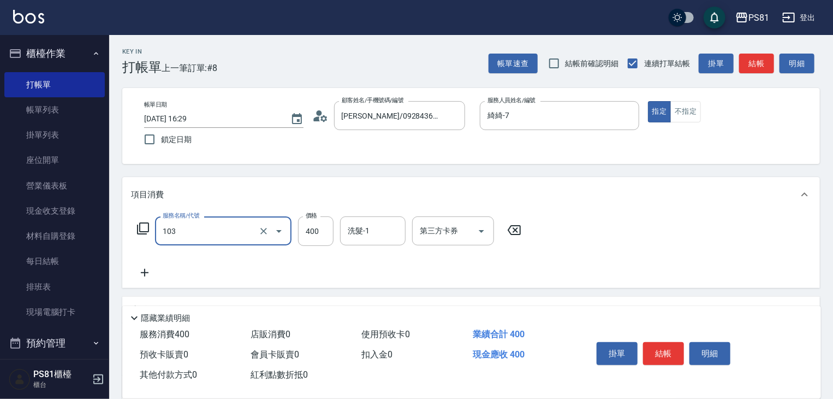
click at [232, 230] on input "103" at bounding box center [208, 230] width 96 height 19
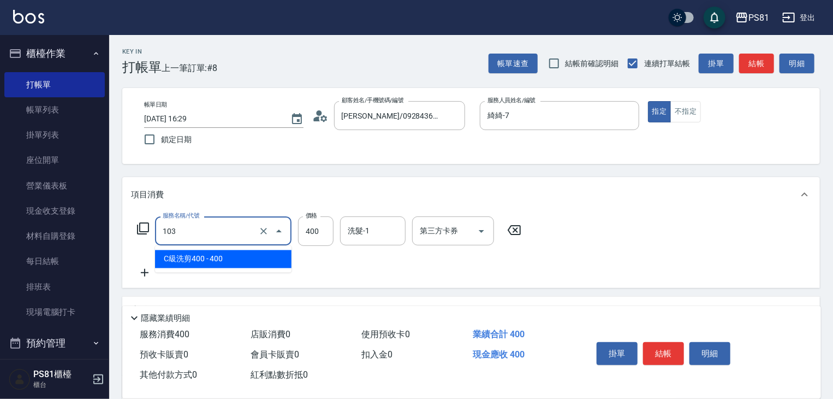
click at [232, 230] on input "103" at bounding box center [208, 230] width 96 height 19
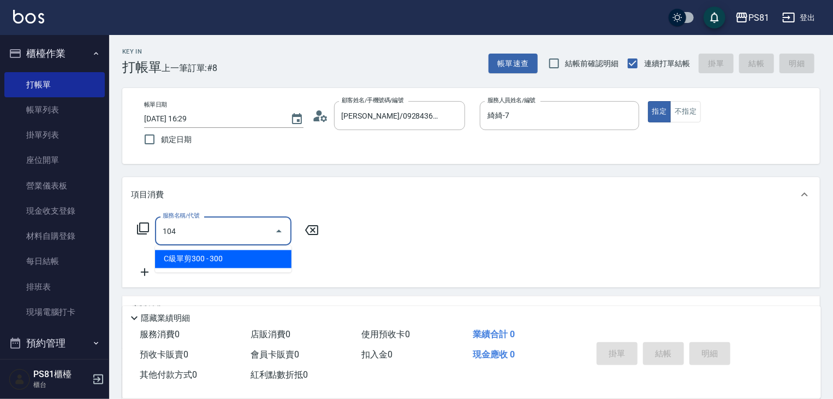
click at [234, 260] on span "C級單剪300 - 300" at bounding box center [223, 259] width 137 height 18
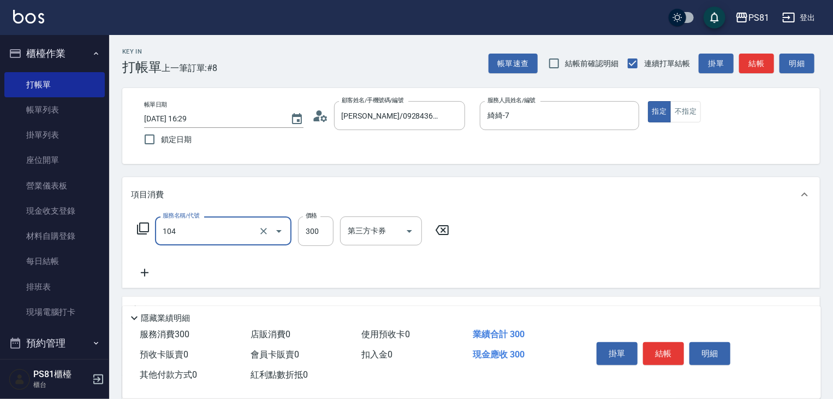
type input "C級單剪300(104)"
drag, startPoint x: 296, startPoint y: 241, endPoint x: 308, endPoint y: 233, distance: 14.5
click at [301, 238] on input "300" at bounding box center [315, 230] width 35 height 29
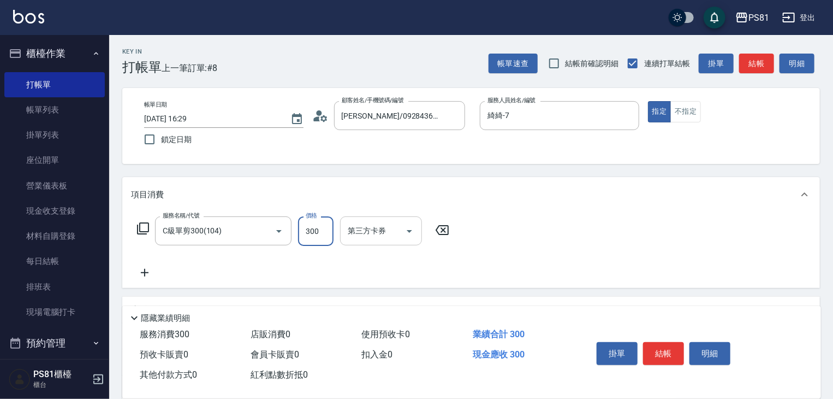
drag, startPoint x: 312, startPoint y: 232, endPoint x: 340, endPoint y: 230, distance: 27.4
click at [312, 232] on input "300" at bounding box center [315, 230] width 35 height 29
click at [328, 232] on input "3030" at bounding box center [315, 230] width 35 height 29
type input "350"
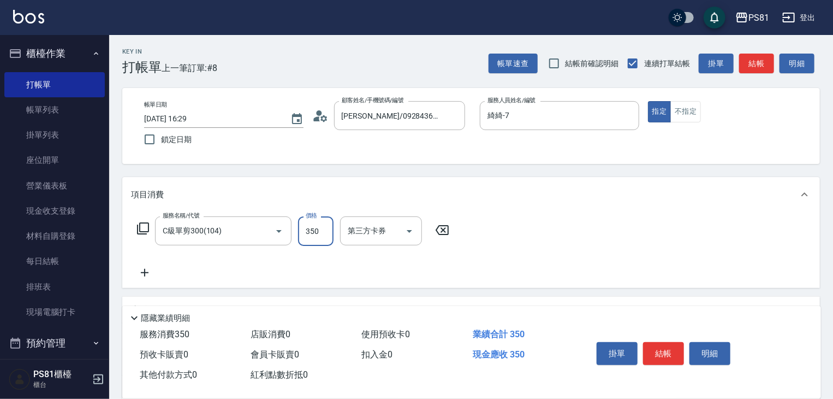
click at [674, 348] on button "結帳" at bounding box center [663, 353] width 41 height 23
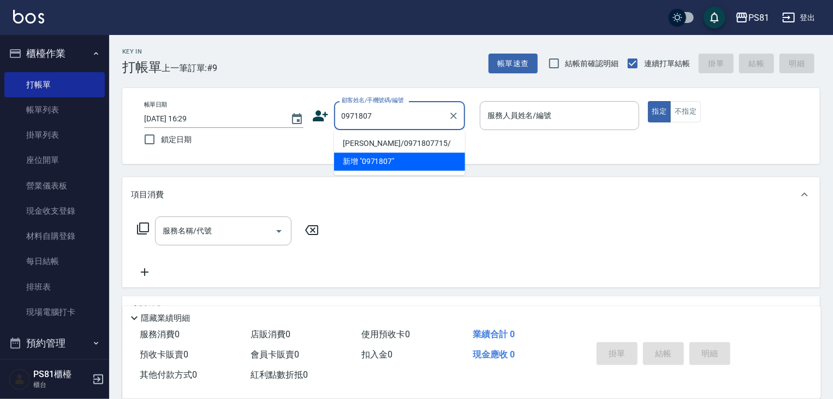
click at [374, 141] on li "[PERSON_NAME]/0971807715/" at bounding box center [399, 143] width 131 height 18
type input "[PERSON_NAME]/0971807715/"
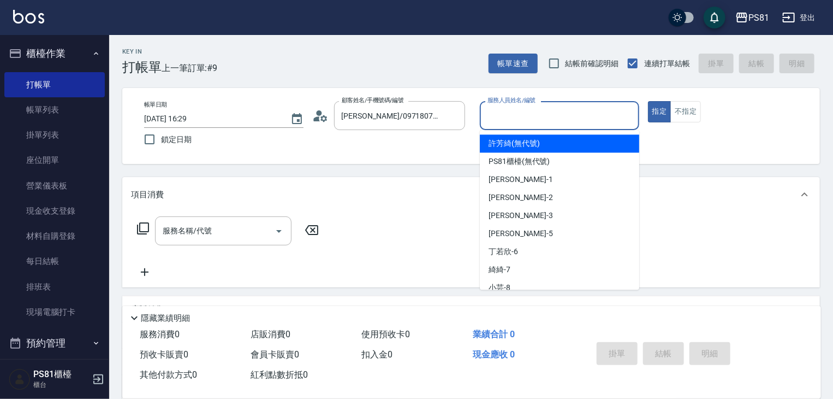
click at [515, 118] on input "服務人員姓名/編號" at bounding box center [560, 115] width 150 height 19
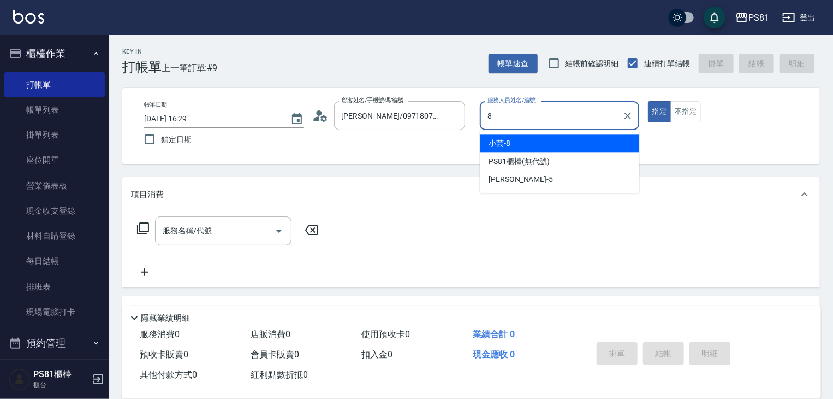
type input "小芸-8"
type button "true"
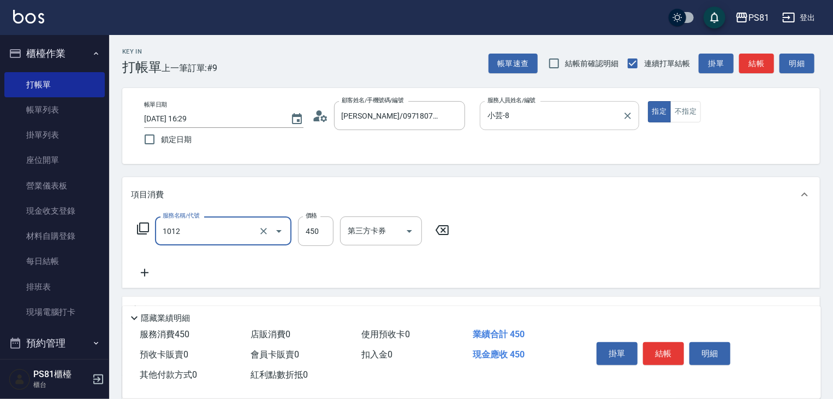
type input "B級洗剪(1012)"
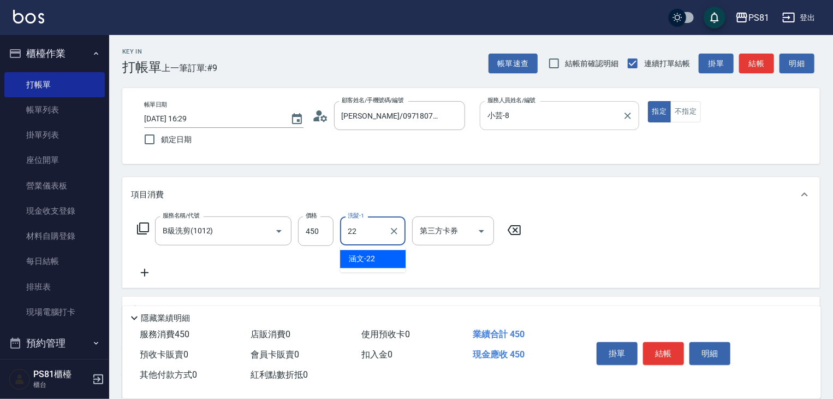
type input "涵文-22"
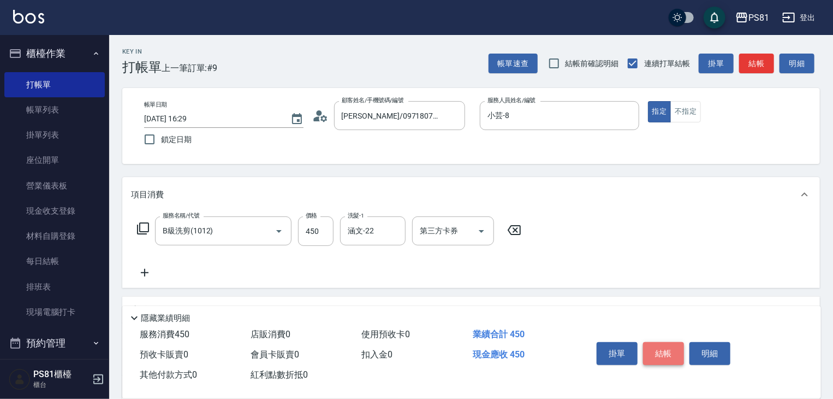
click at [666, 345] on button "結帳" at bounding box center [663, 353] width 41 height 23
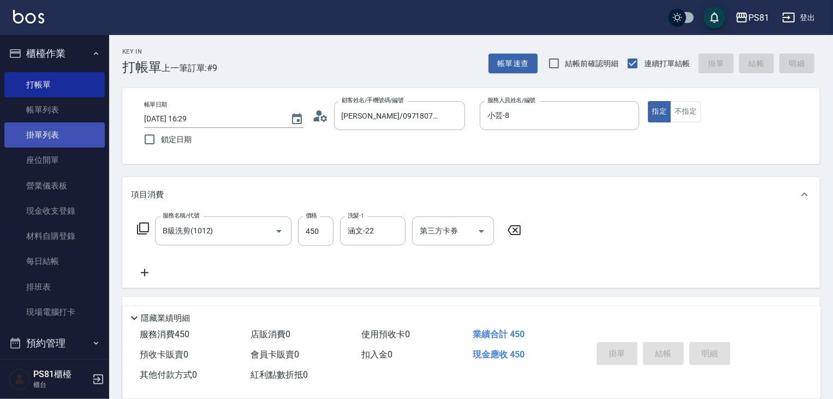
type input "[DATE] 16:37"
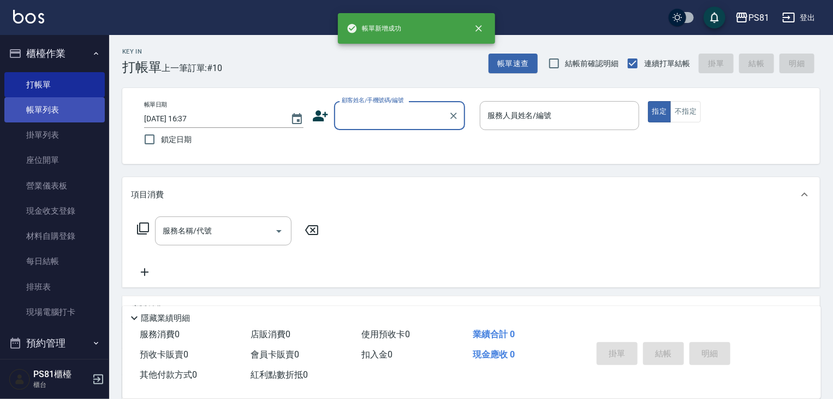
click at [46, 107] on link "帳單列表" at bounding box center [54, 109] width 100 height 25
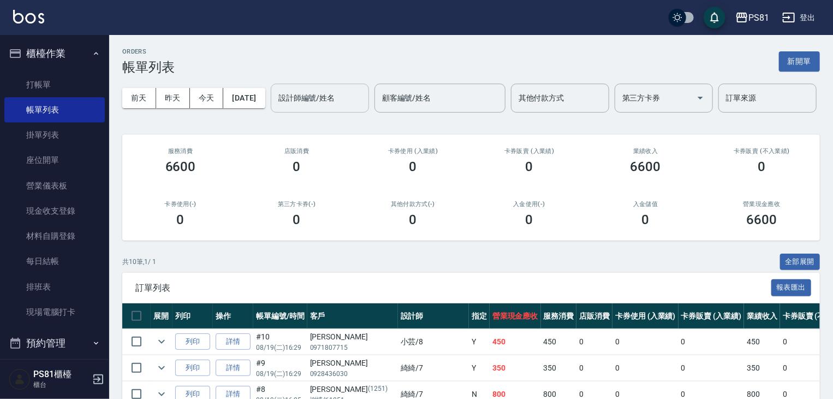
click at [276, 108] on input "設計師編號/姓名" at bounding box center [320, 97] width 88 height 19
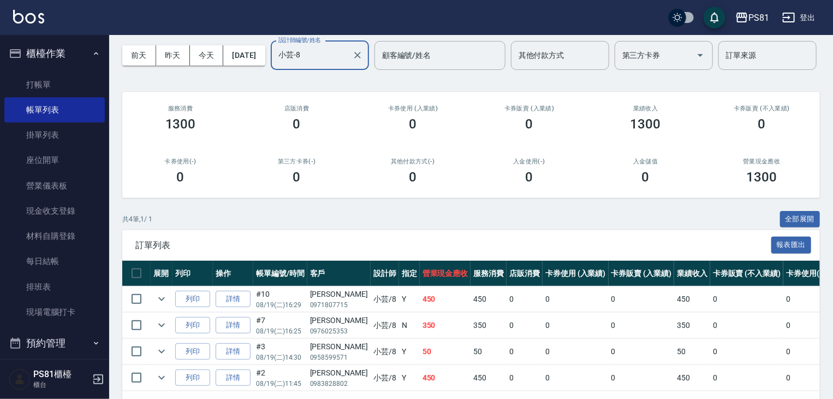
scroll to position [120, 0]
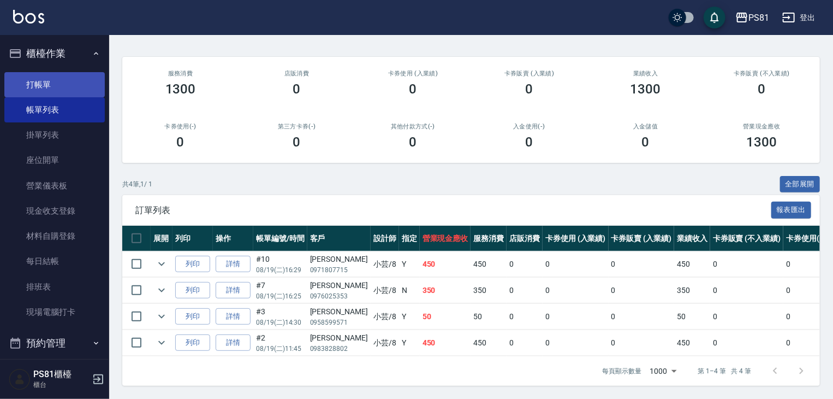
type input "小芸-8"
click at [7, 81] on link "打帳單" at bounding box center [54, 84] width 100 height 25
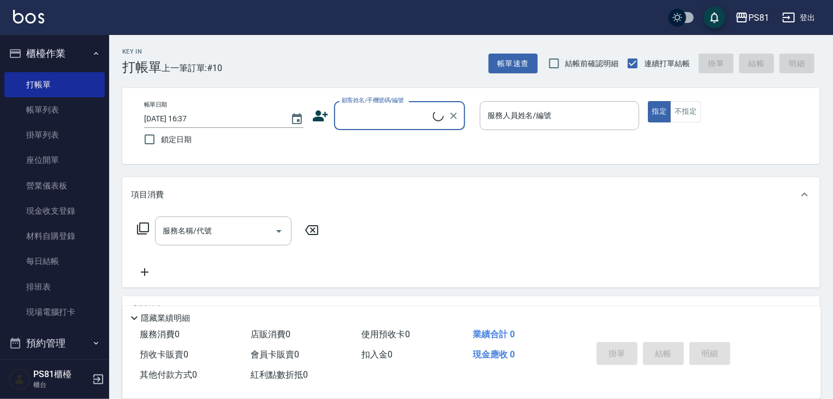
click at [215, 85] on div "Key In 打帳單 上一筆訂單:#10 帳單速查 結帳前確認明細 連續打單結帳 掛單 結帳 明細 帳單日期 [DATE] 16:37 鎖定日期 顧客姓名/手…" at bounding box center [471, 283] width 724 height 496
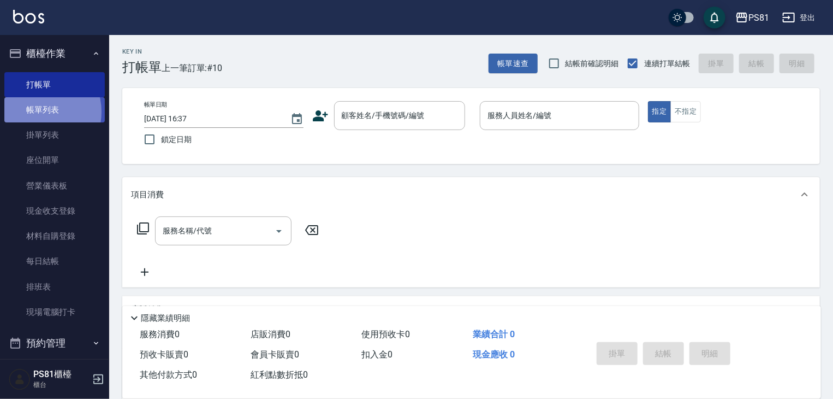
click at [39, 112] on link "帳單列表" at bounding box center [54, 109] width 100 height 25
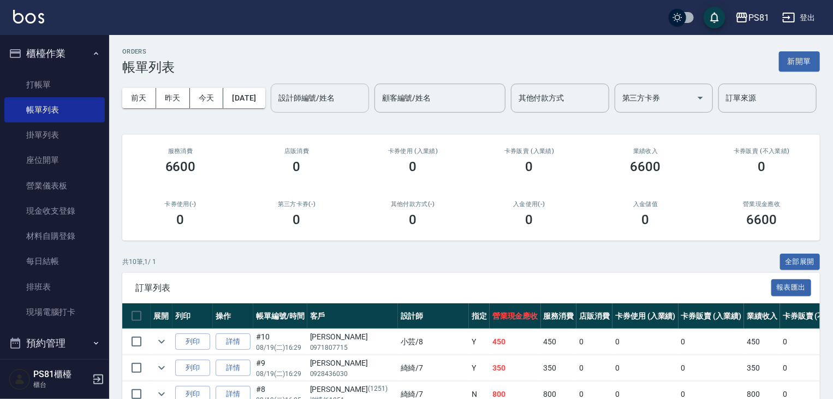
click at [276, 108] on input "設計師編號/姓名" at bounding box center [320, 97] width 88 height 19
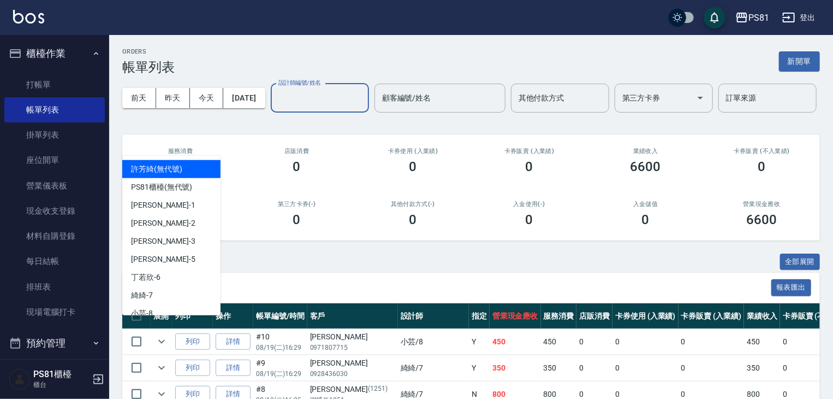
type input "3"
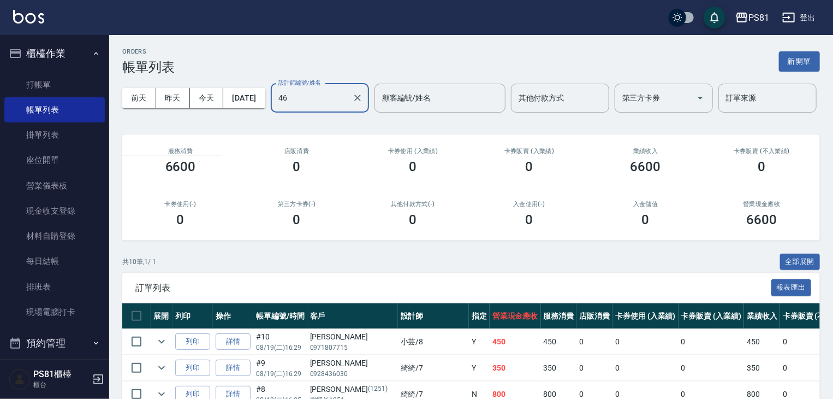
type input "4"
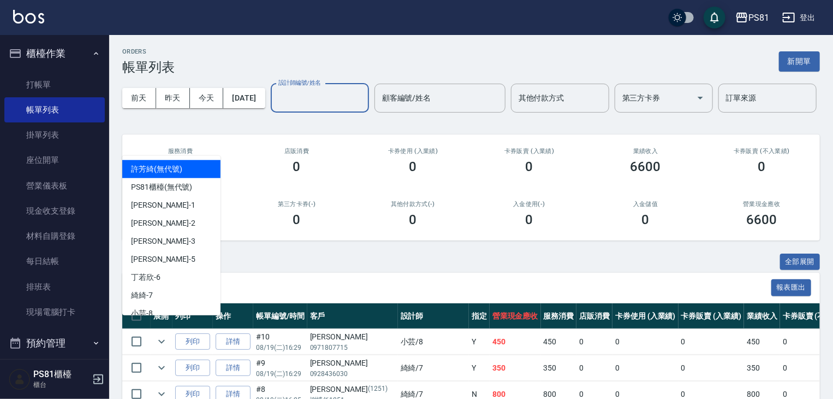
type input "0"
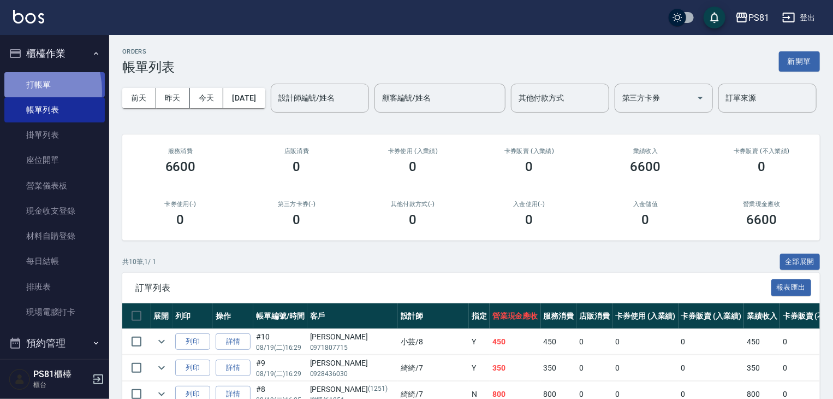
click at [21, 91] on link "打帳單" at bounding box center [54, 84] width 100 height 25
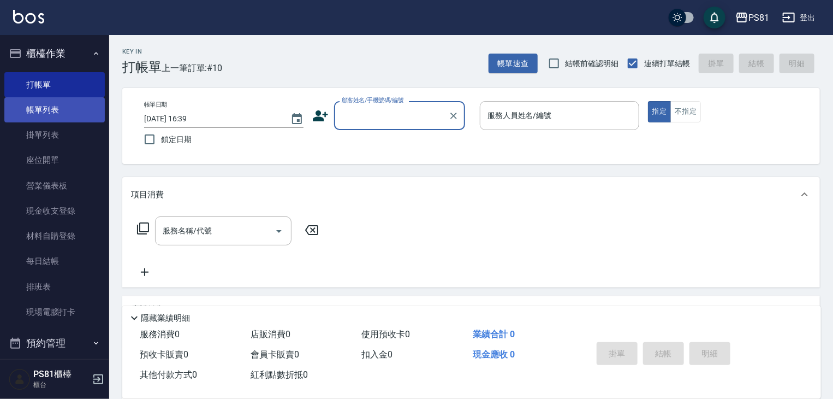
click at [39, 114] on link "帳單列表" at bounding box center [54, 109] width 100 height 25
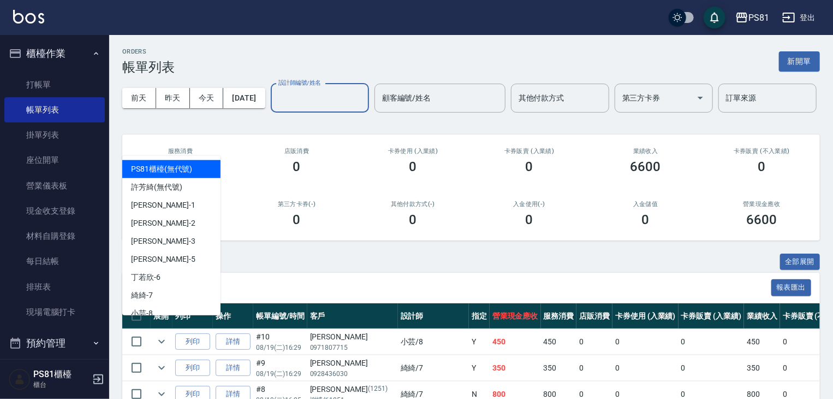
click at [276, 108] on input "設計師編號/姓名" at bounding box center [320, 97] width 88 height 19
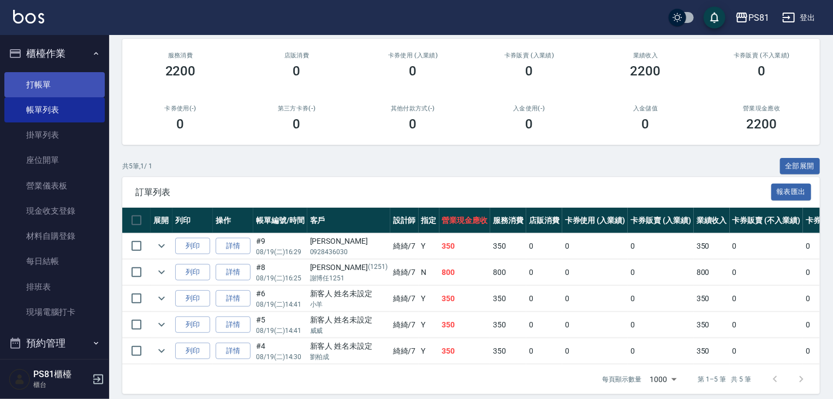
scroll to position [109, 0]
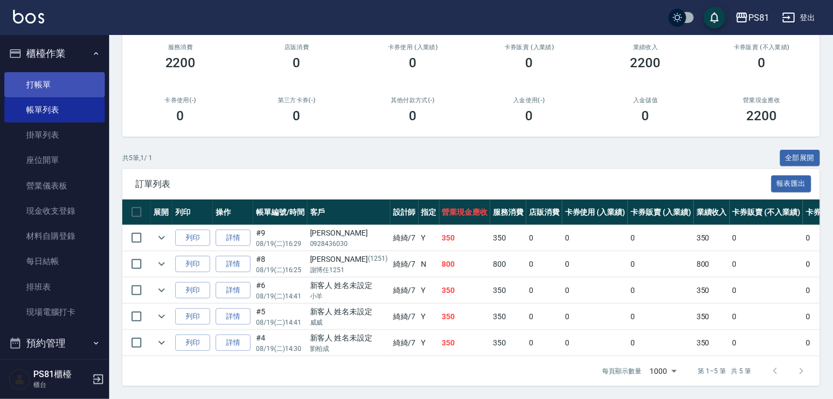
type input "綺綺-7"
click at [46, 86] on link "打帳單" at bounding box center [54, 84] width 100 height 25
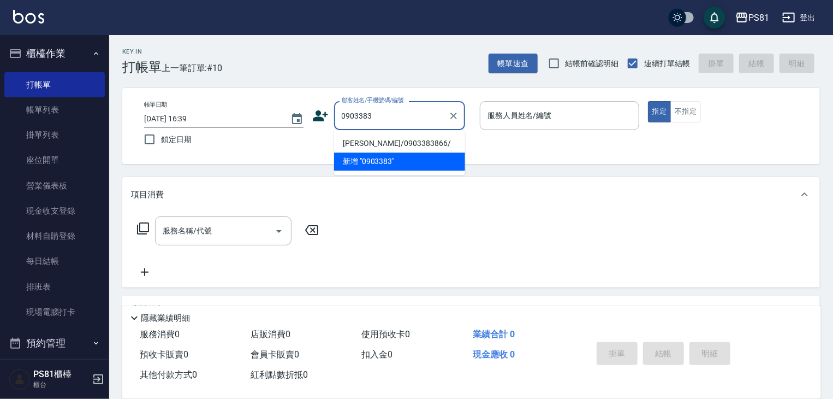
click at [371, 143] on li "[PERSON_NAME]/0903383866/" at bounding box center [399, 143] width 131 height 18
type input "[PERSON_NAME]/0903383866/"
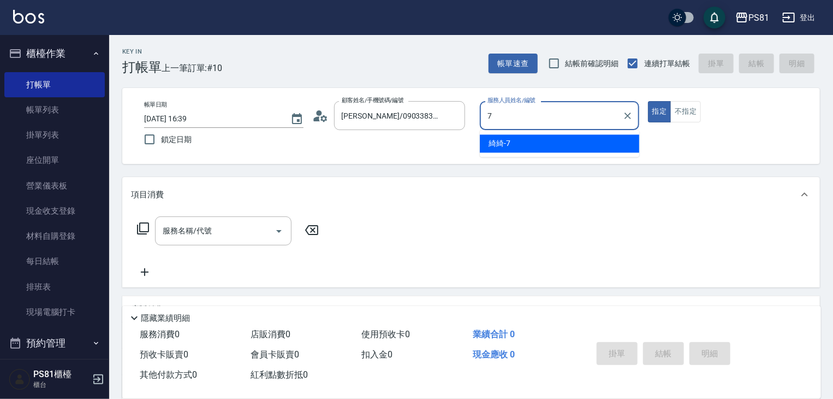
type input "綺綺-7"
type button "true"
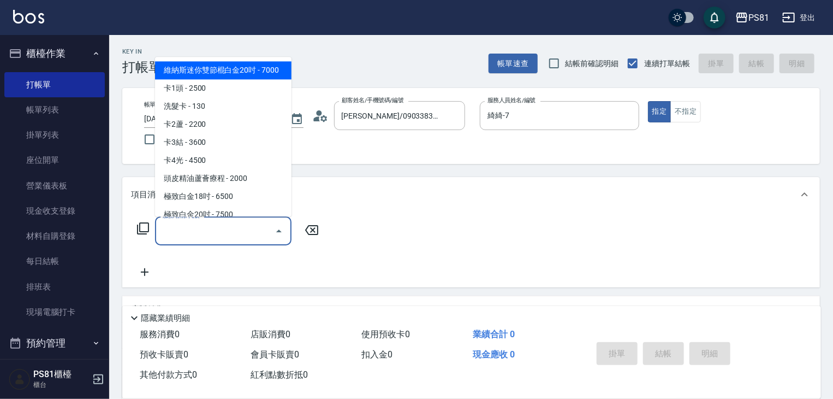
click at [244, 236] on input "服務名稱/代號" at bounding box center [215, 230] width 110 height 19
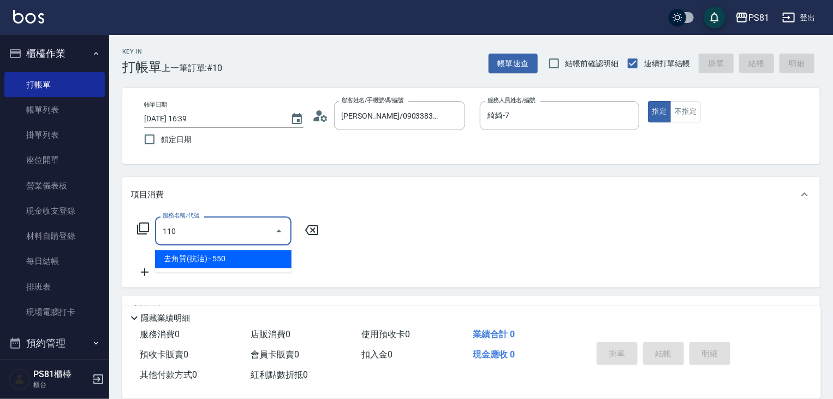
click at [241, 259] on span "去角質(抗油) - 550" at bounding box center [223, 259] width 137 height 18
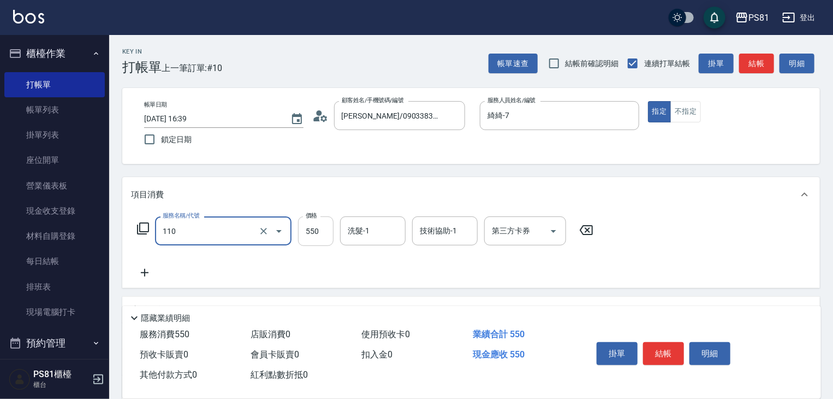
type input "去角質(抗油)(110)"
click at [306, 221] on input "550" at bounding box center [315, 230] width 35 height 29
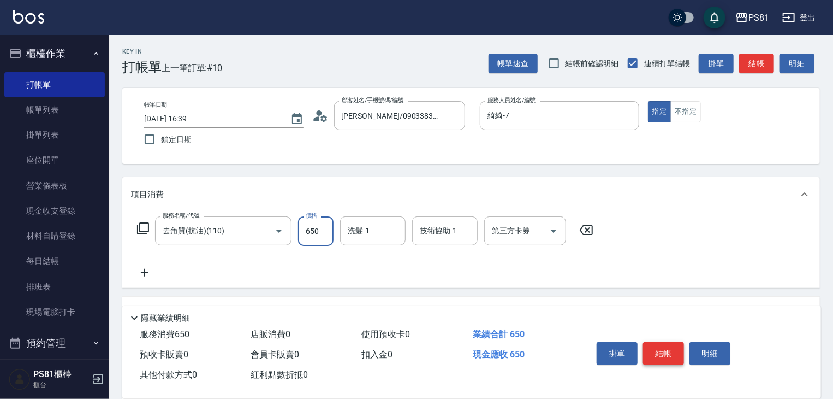
type input "650"
click at [676, 343] on button "結帳" at bounding box center [663, 353] width 41 height 23
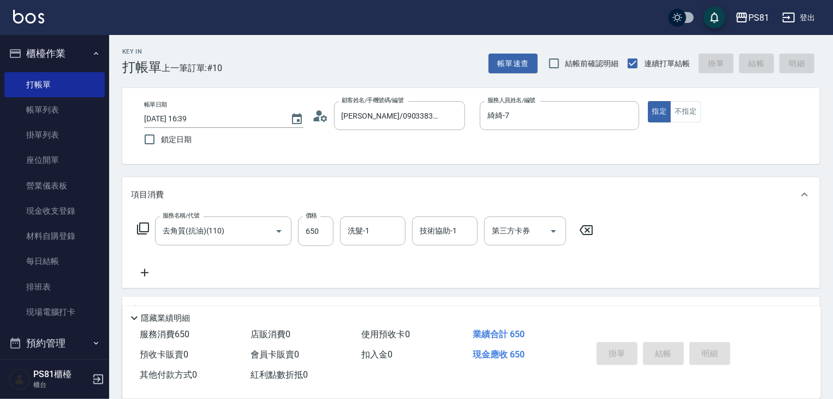
type input "[DATE] 16:40"
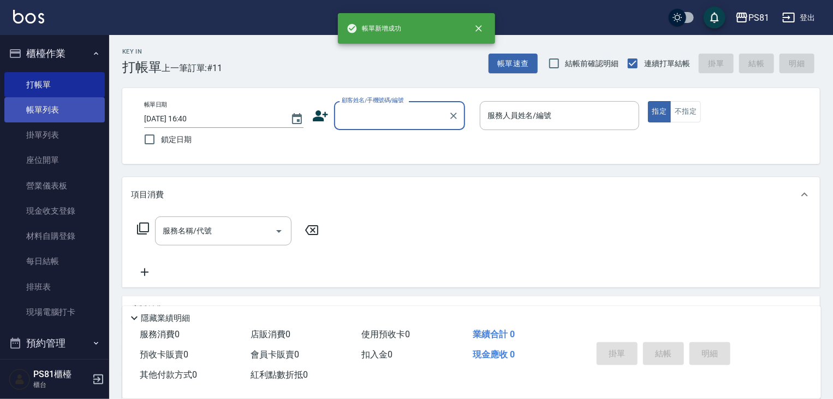
click at [78, 114] on link "帳單列表" at bounding box center [54, 109] width 100 height 25
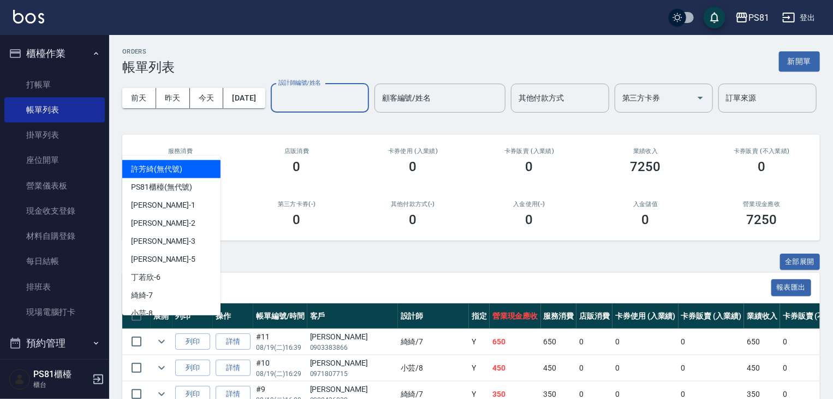
click at [276, 108] on input "設計師編號/姓名" at bounding box center [320, 97] width 88 height 19
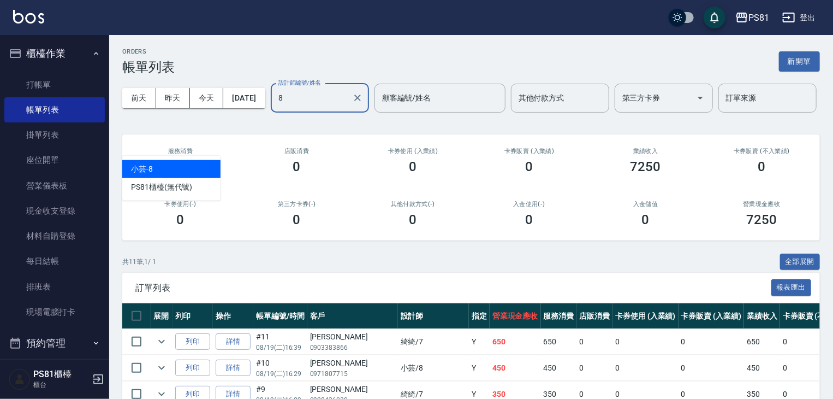
click at [276, 108] on input "8" at bounding box center [312, 97] width 72 height 19
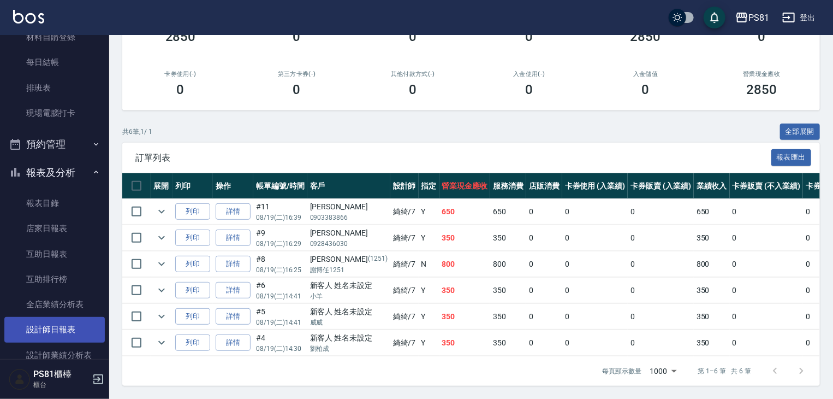
scroll to position [218, 0]
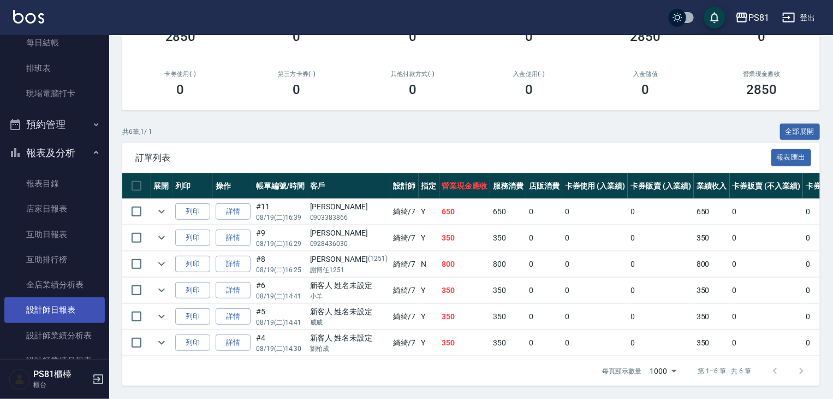
type input "綺綺-7"
click at [80, 311] on link "設計師日報表" at bounding box center [54, 309] width 100 height 25
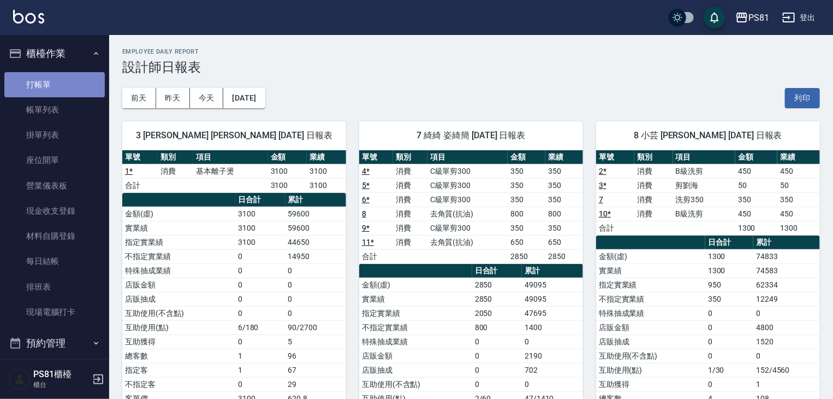
click at [80, 90] on link "打帳單" at bounding box center [54, 84] width 100 height 25
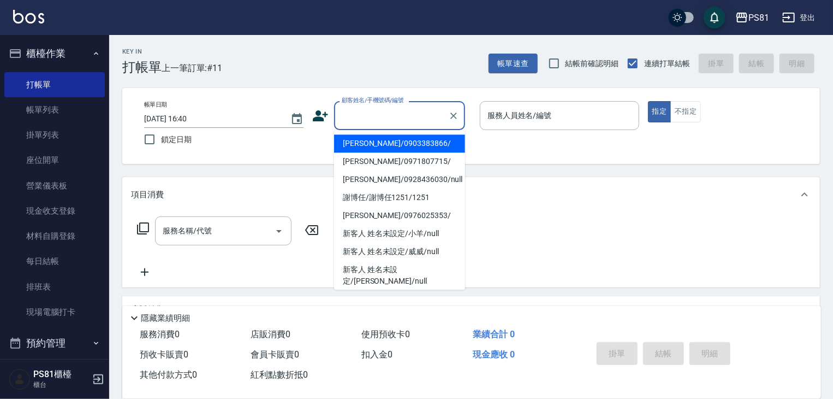
click at [408, 110] on input "顧客姓名/手機號碼/編號" at bounding box center [391, 115] width 105 height 19
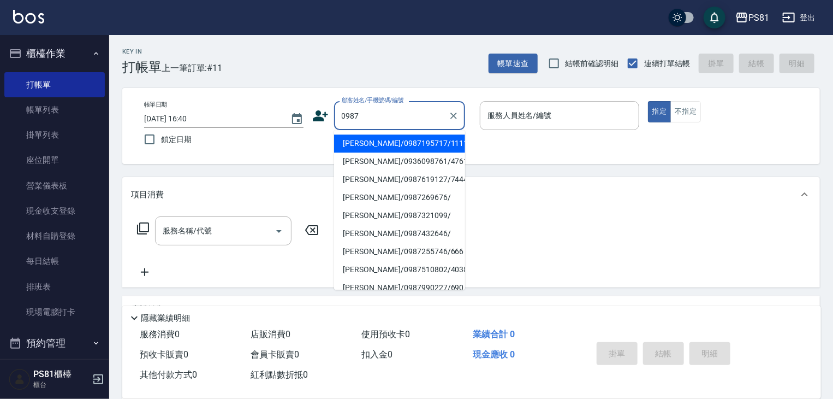
drag, startPoint x: 387, startPoint y: 145, endPoint x: 396, endPoint y: 141, distance: 10.0
click at [389, 145] on li "[PERSON_NAME]/0987195717/111111" at bounding box center [399, 143] width 131 height 18
type input "[PERSON_NAME]/0987195717/111111"
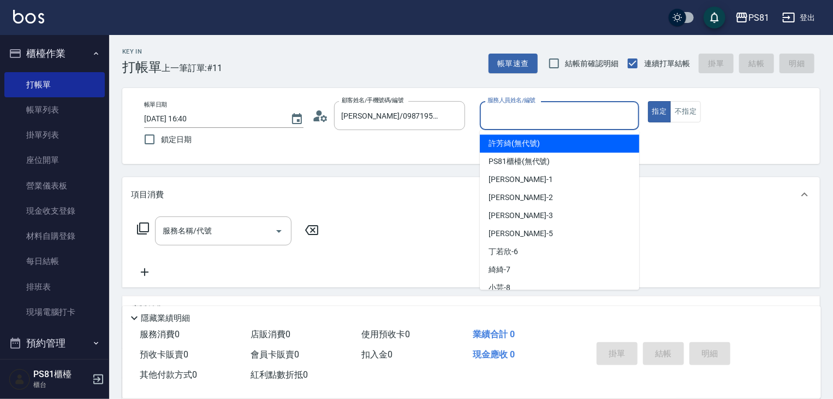
click at [570, 123] on input "服務人員姓名/編號" at bounding box center [560, 115] width 150 height 19
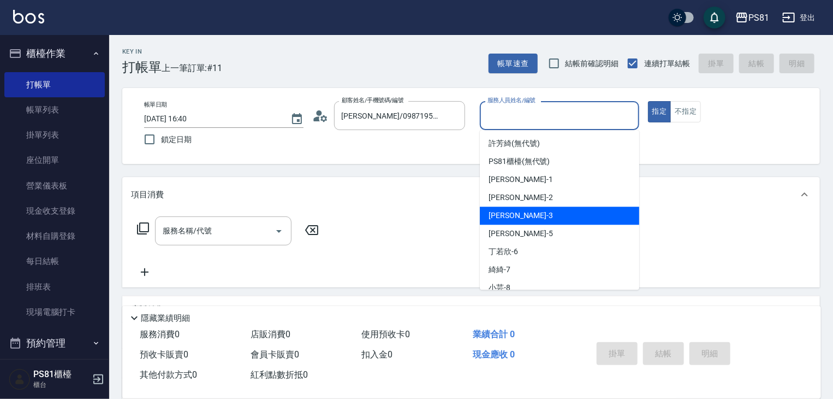
click at [513, 217] on div "[PERSON_NAME] -3" at bounding box center [559, 215] width 159 height 18
type input "[PERSON_NAME]-3"
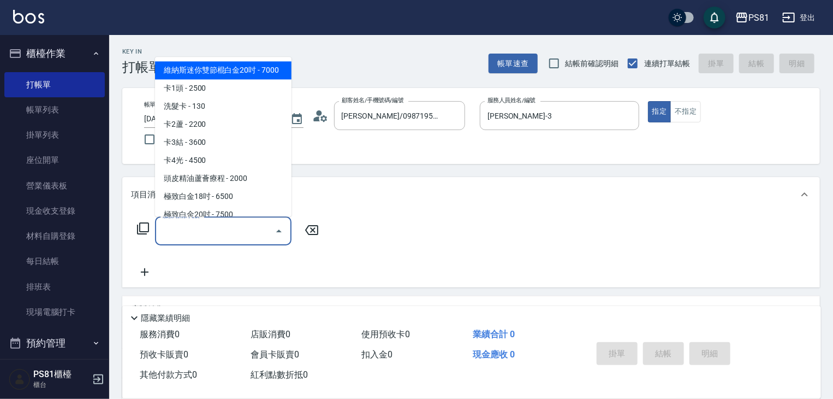
click at [225, 233] on input "服務名稱/代號" at bounding box center [215, 230] width 110 height 19
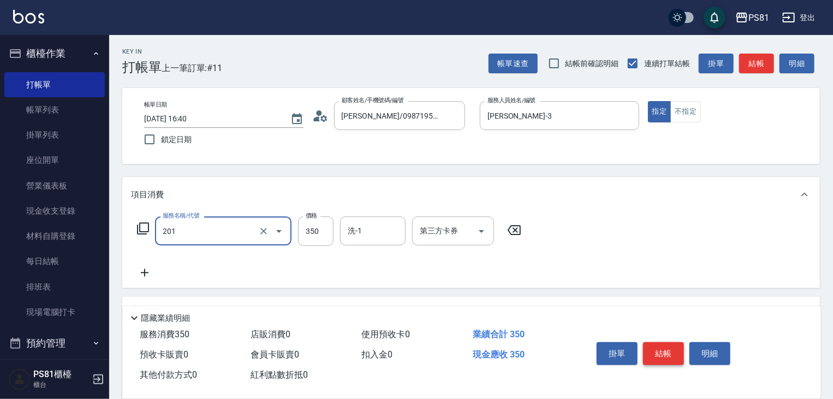
type input "洗剪350(201)"
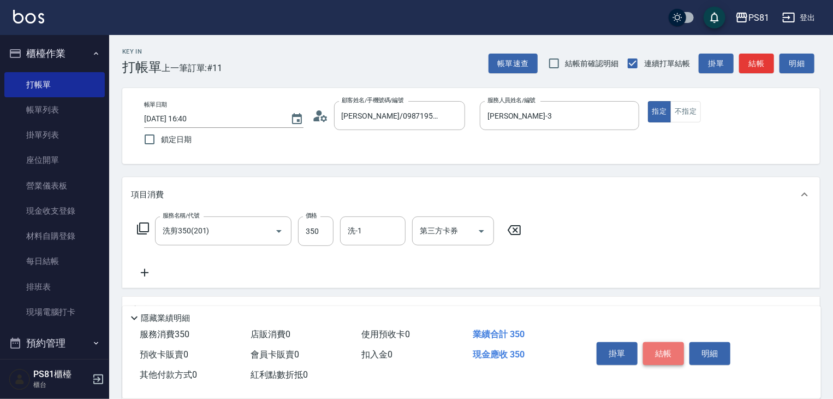
click at [660, 342] on button "結帳" at bounding box center [663, 353] width 41 height 23
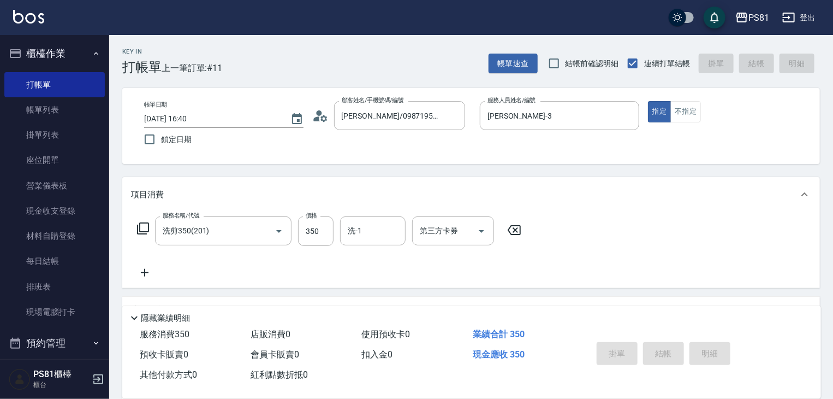
type input "[DATE] 16:42"
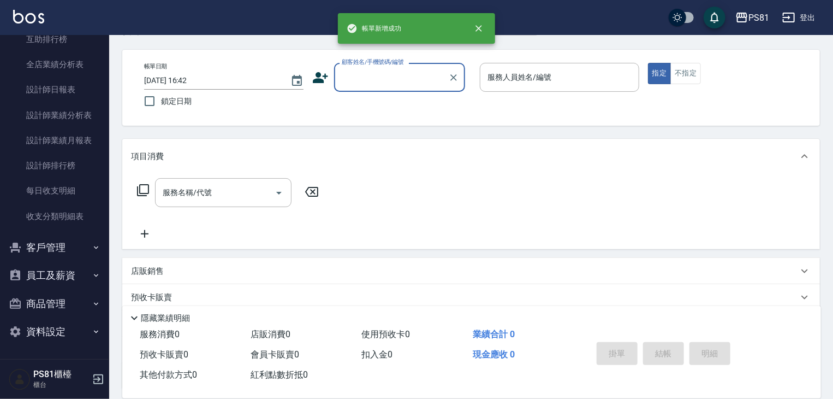
scroll to position [132, 0]
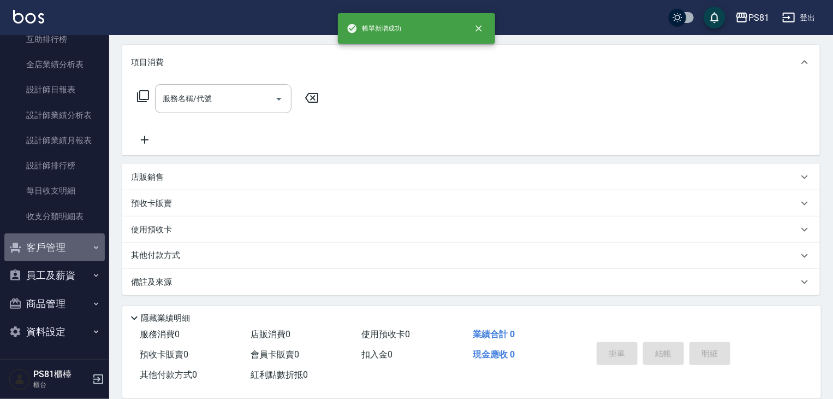
click at [94, 243] on icon "button" at bounding box center [96, 247] width 9 height 9
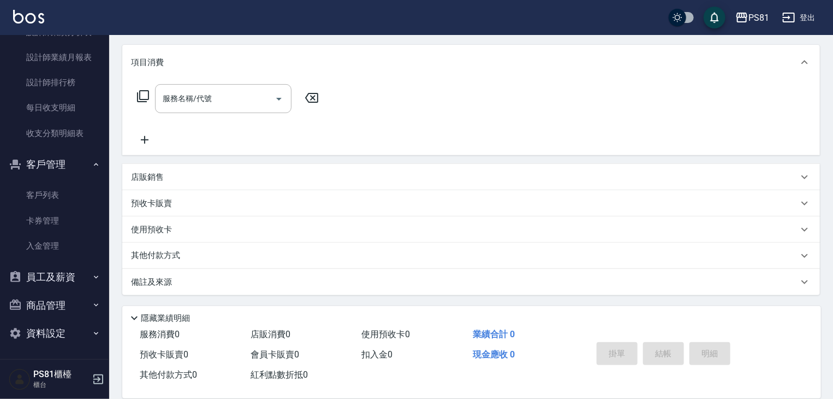
click at [84, 269] on button "員工及薪資" at bounding box center [54, 277] width 100 height 28
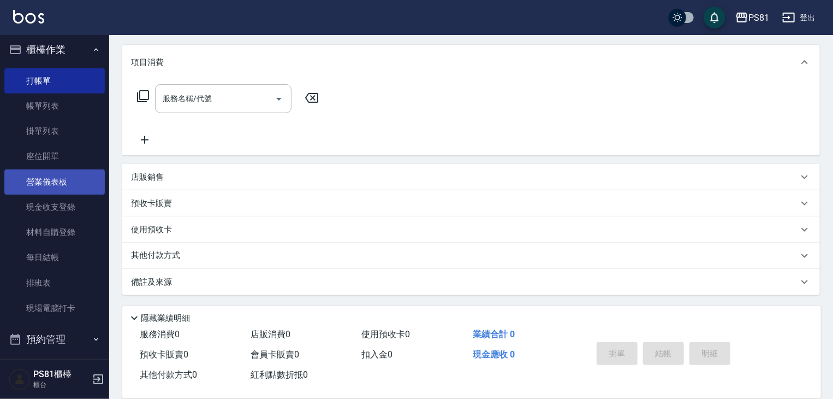
scroll to position [0, 0]
